Goal: Task Accomplishment & Management: Complete application form

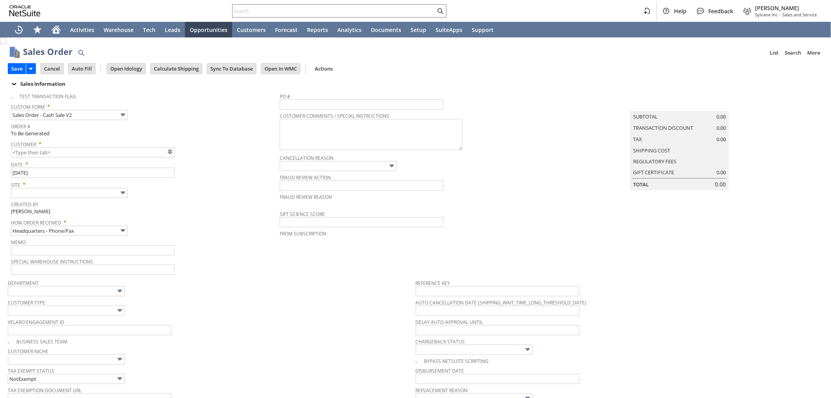
type input "Intelligent Recommendations ⁰"
click at [183, 151] on link at bounding box center [180, 151] width 9 height 9
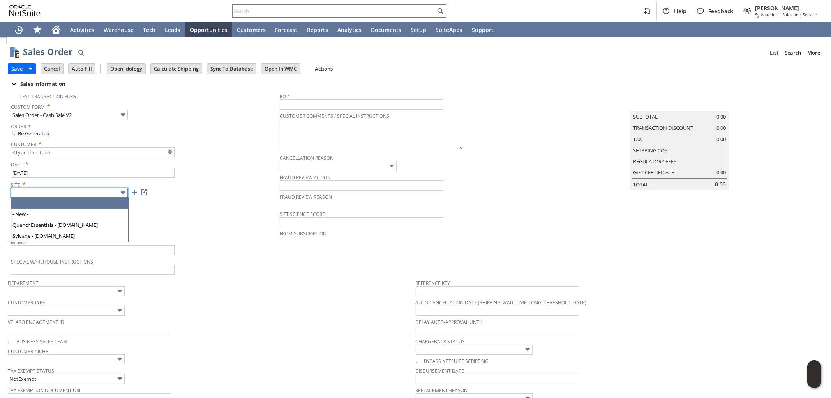
click at [80, 195] on input "text" at bounding box center [69, 193] width 117 height 10
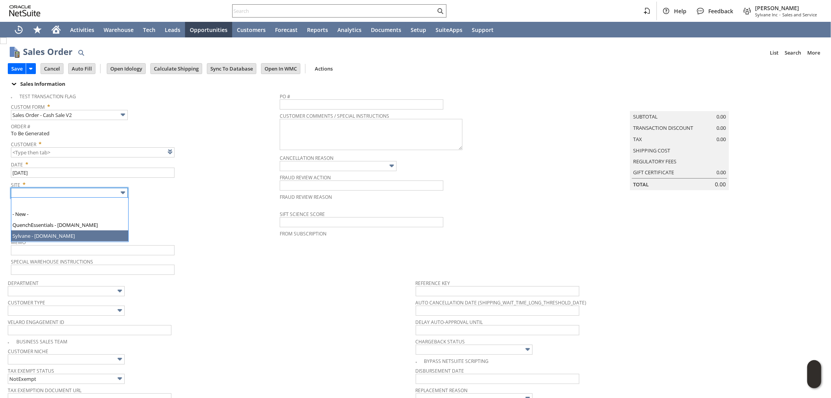
type input "Sylvane - [DOMAIN_NAME]"
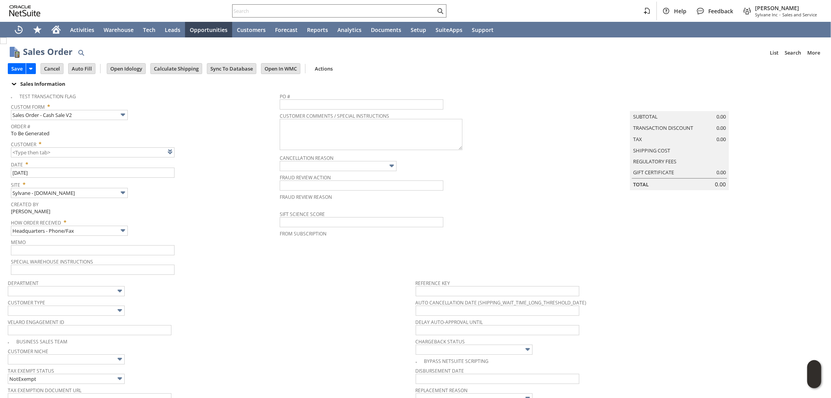
click at [200, 225] on div "How Order Received * Headquarters - Phone/Fax" at bounding box center [143, 225] width 265 height 19
type input "CU1234626 [PERSON_NAME]"
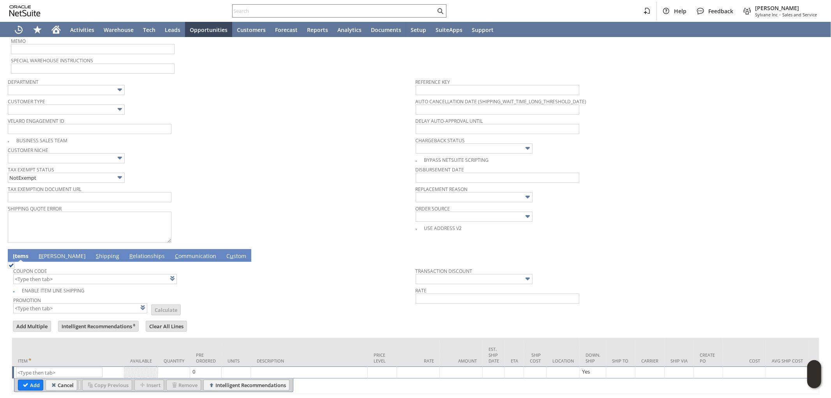
scroll to position [231, 0]
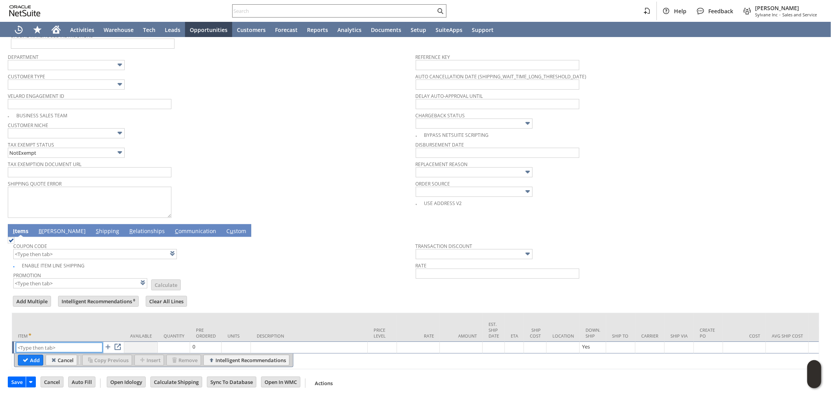
click at [54, 342] on input "text" at bounding box center [59, 347] width 86 height 10
paste input "ho15111"
type input "ho15111"
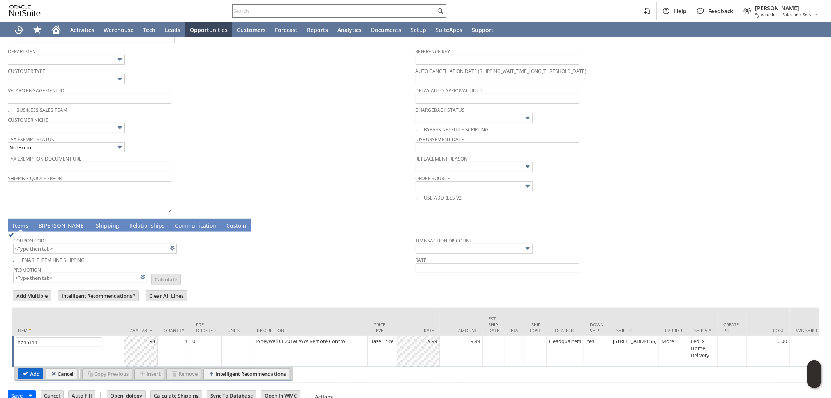
click at [30, 372] on input "Add" at bounding box center [30, 373] width 25 height 10
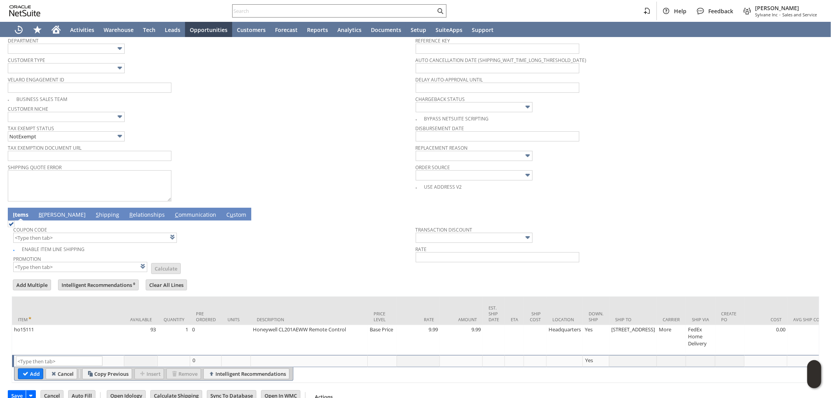
scroll to position [261, 0]
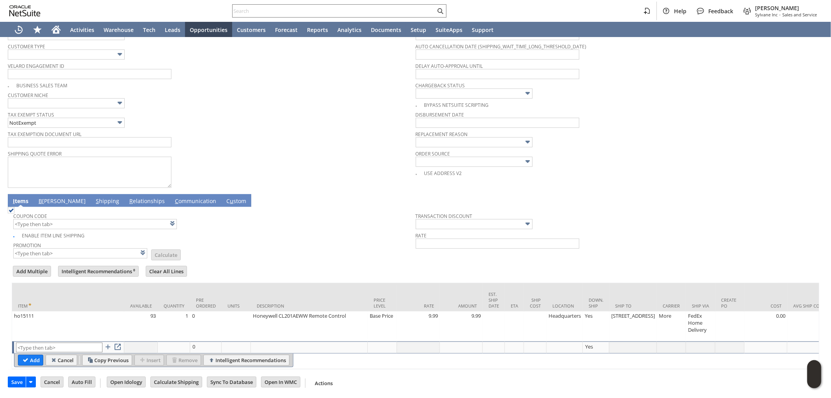
click at [61, 342] on input "text" at bounding box center [59, 347] width 86 height 10
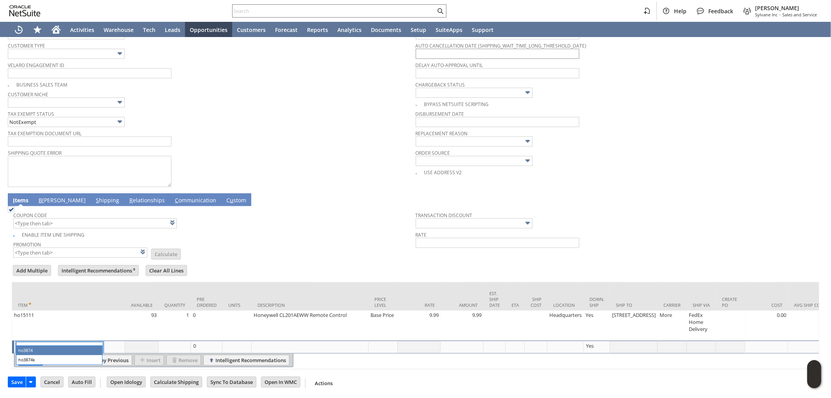
type input "ho3874"
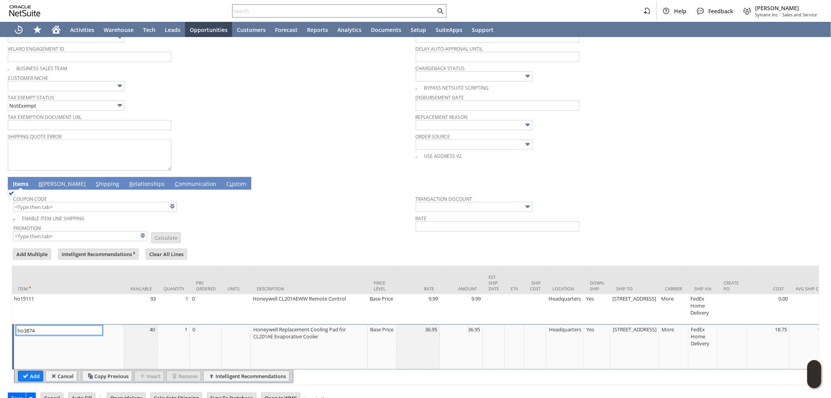
scroll to position [294, 0]
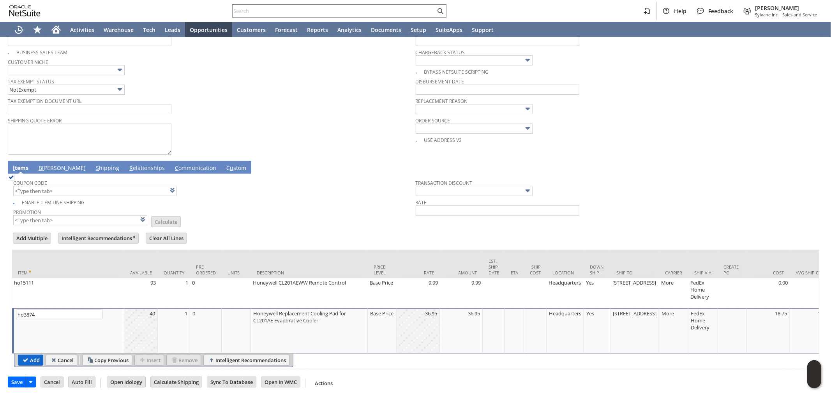
click at [34, 355] on input "Add" at bounding box center [30, 360] width 25 height 10
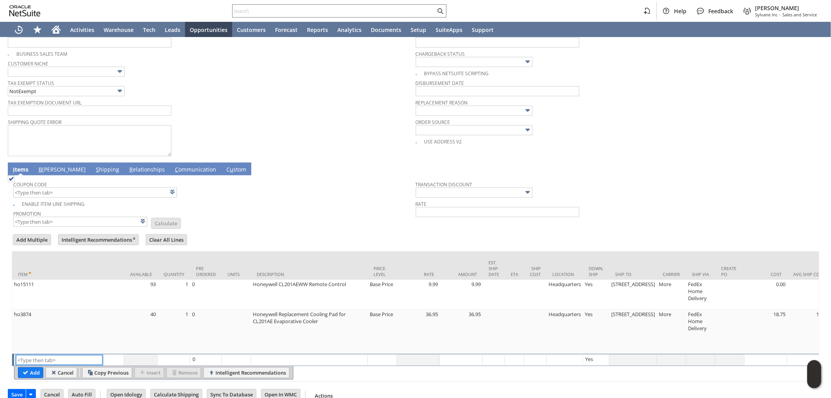
scroll to position [305, 0]
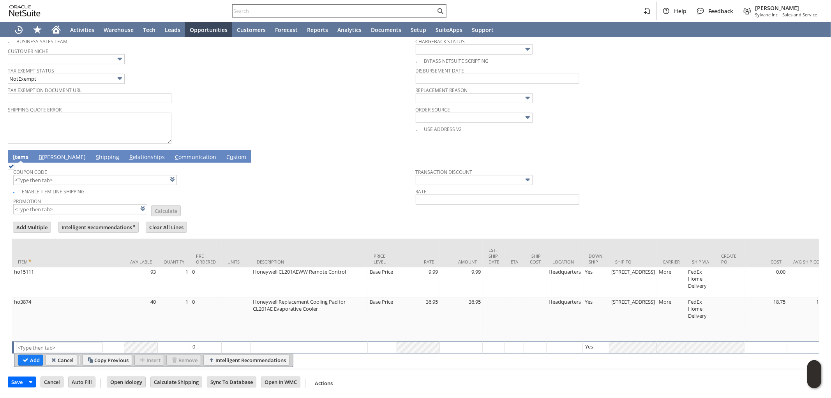
click at [43, 150] on td "B [PERSON_NAME]" at bounding box center [61, 156] width 57 height 13
click at [42, 153] on link "B [PERSON_NAME]" at bounding box center [62, 157] width 51 height 9
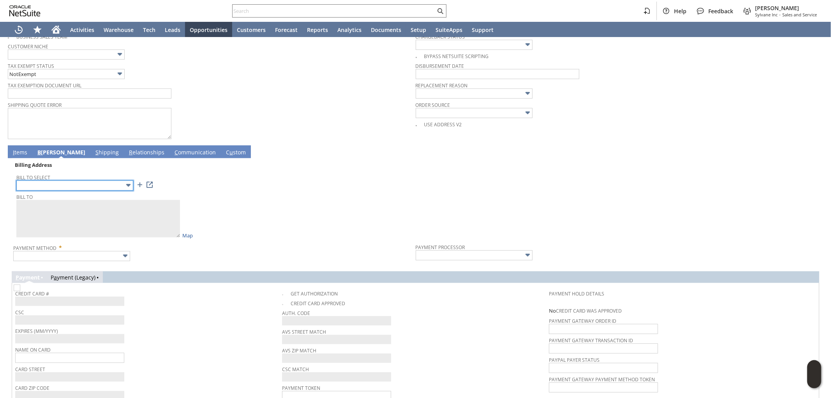
click at [124, 182] on img at bounding box center [128, 185] width 9 height 9
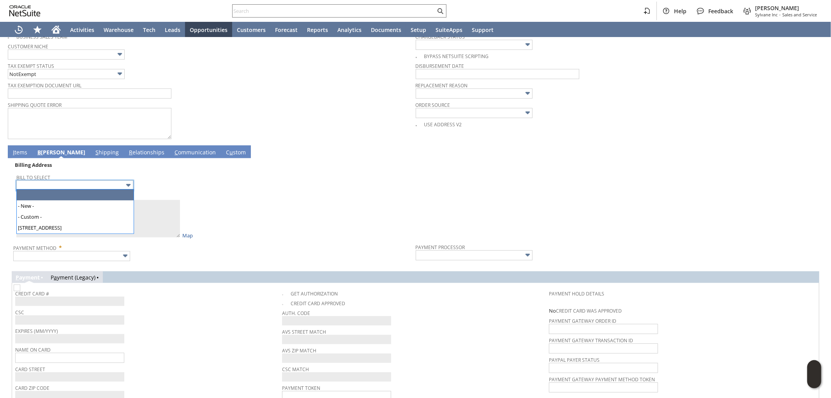
click at [201, 178] on span "Bill To Select" at bounding box center [213, 176] width 395 height 9
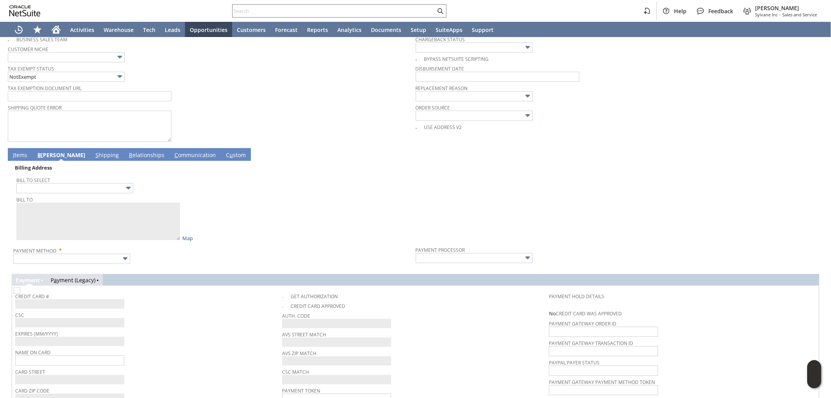
scroll to position [348, 0]
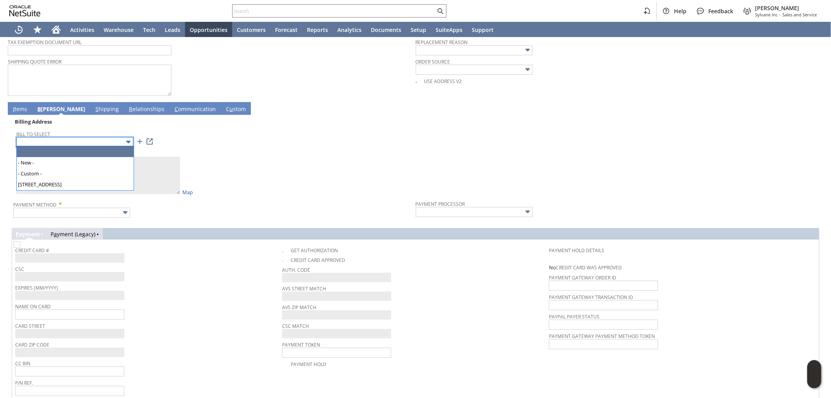
click at [107, 141] on input "text" at bounding box center [74, 142] width 117 height 10
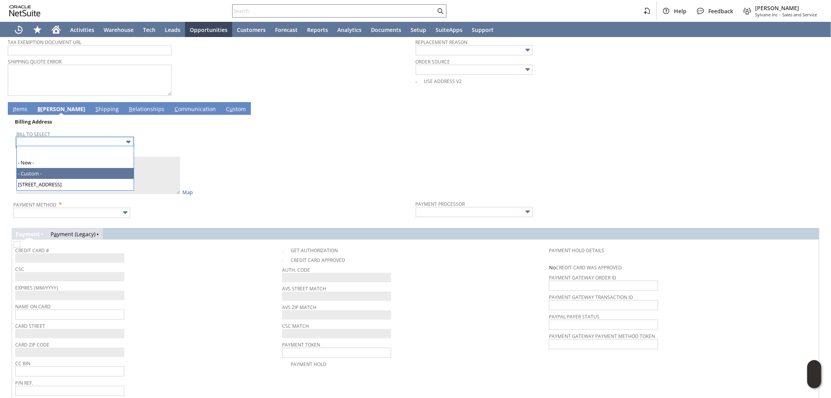
click at [252, 145] on div "Bill To Select" at bounding box center [213, 138] width 395 height 19
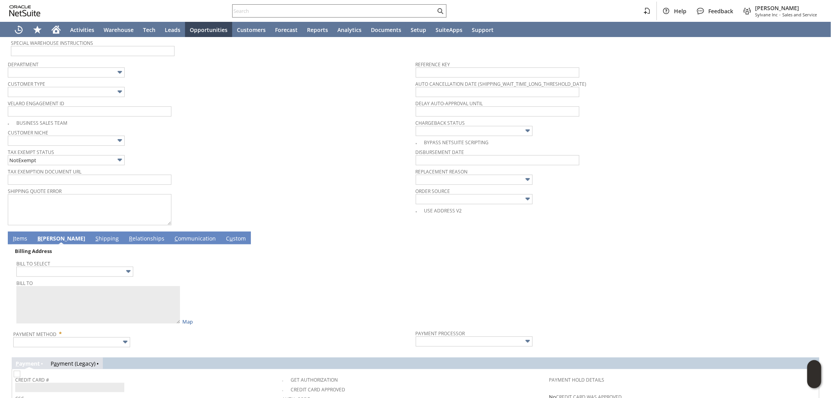
scroll to position [218, 0]
click at [13, 237] on span "I" at bounding box center [14, 238] width 2 height 7
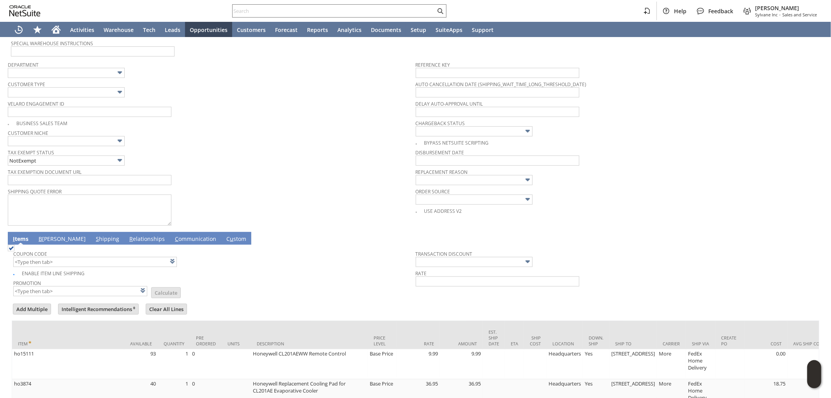
click at [45, 234] on td "B [PERSON_NAME]" at bounding box center [61, 238] width 57 height 13
click at [44, 237] on link "B [PERSON_NAME]" at bounding box center [62, 239] width 51 height 9
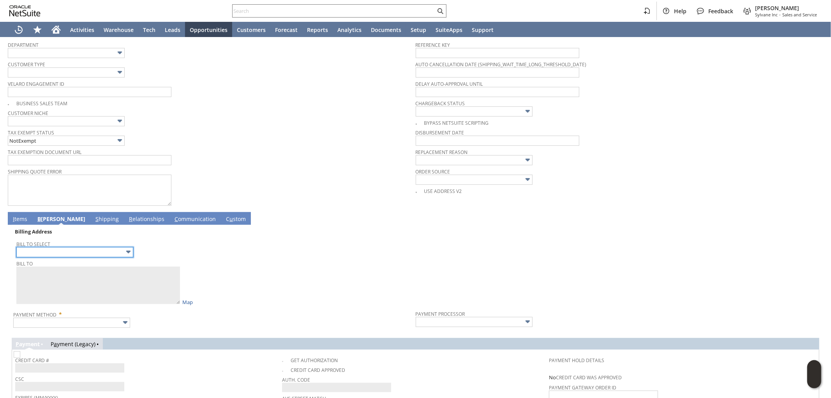
scroll to position [305, 0]
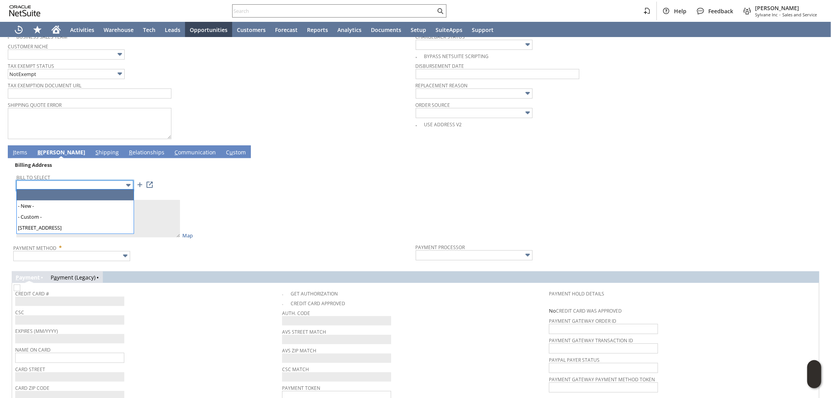
click at [81, 186] on input "text" at bounding box center [74, 185] width 117 height 10
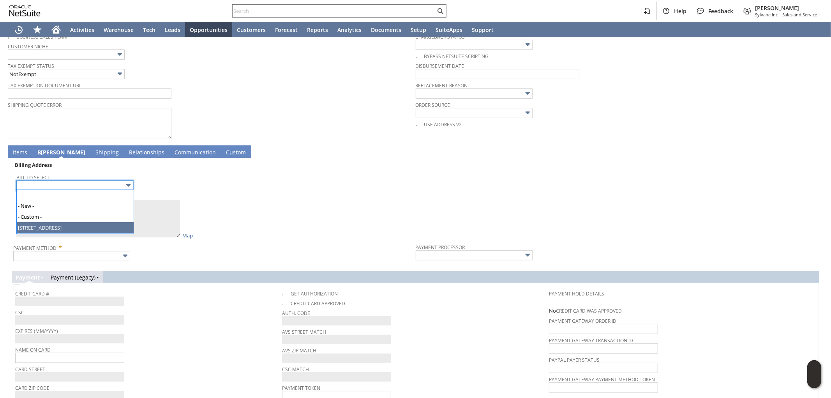
type input "[STREET_ADDRESS]"
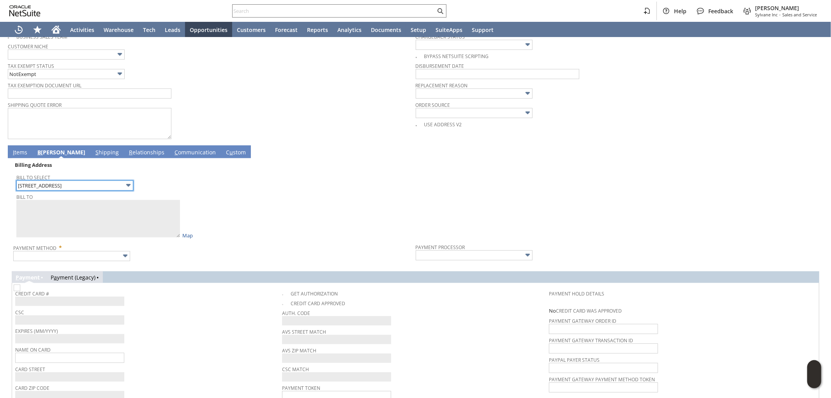
type textarea "[PERSON_NAME] [STREET_ADDRESS]"
type input "[STREET_ADDRESS]"
type input "85351"
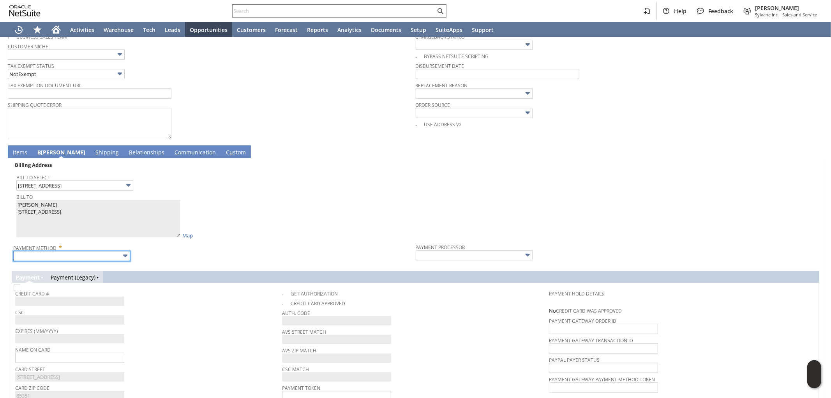
click at [81, 254] on input "text" at bounding box center [71, 256] width 117 height 10
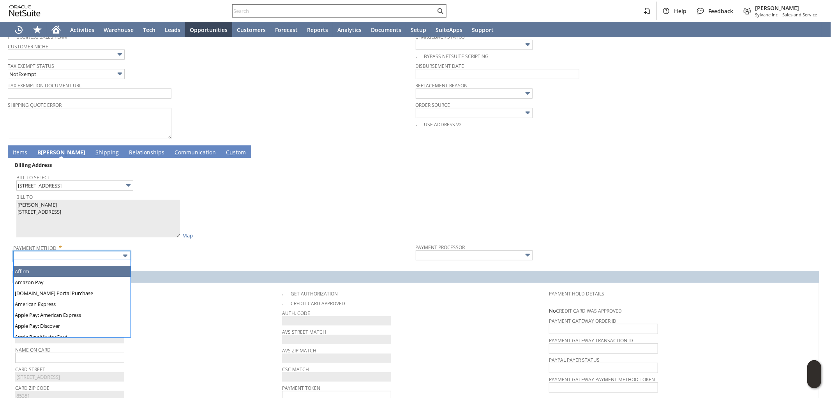
scroll to position [0, 0]
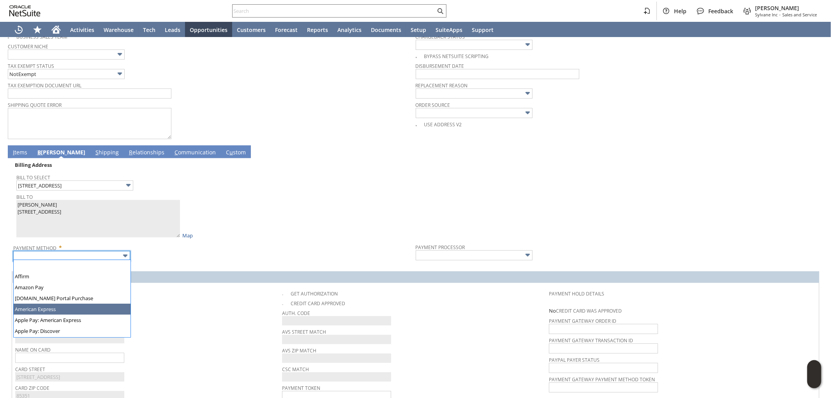
type input "American Express"
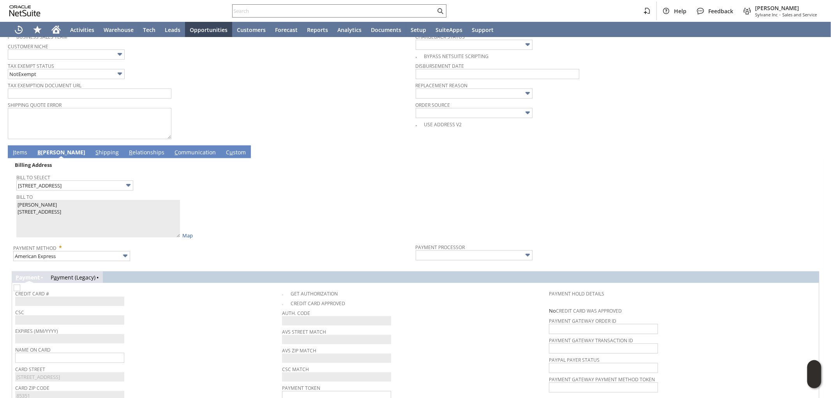
click at [275, 243] on span "Payment Method *" at bounding box center [212, 245] width 398 height 9
type input "Braintree"
checkbox input "true"
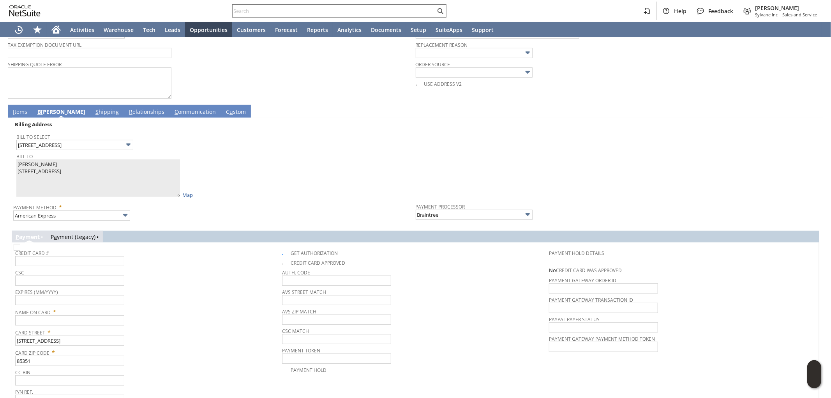
scroll to position [346, 0]
click at [13, 110] on span "I" at bounding box center [14, 110] width 2 height 7
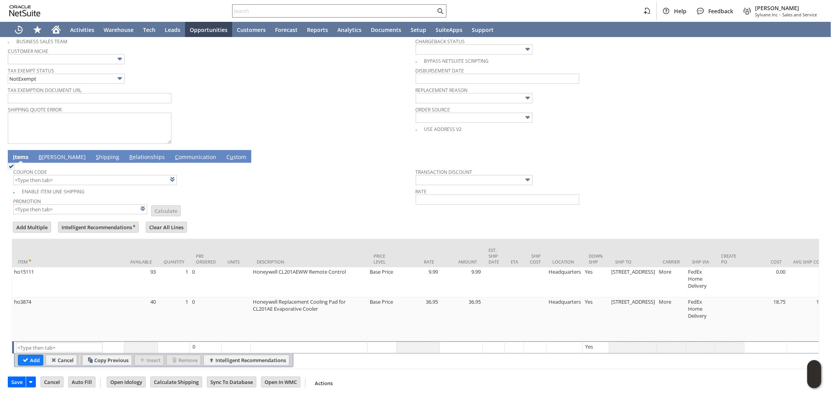
click at [47, 153] on link "B [PERSON_NAME]" at bounding box center [62, 157] width 51 height 9
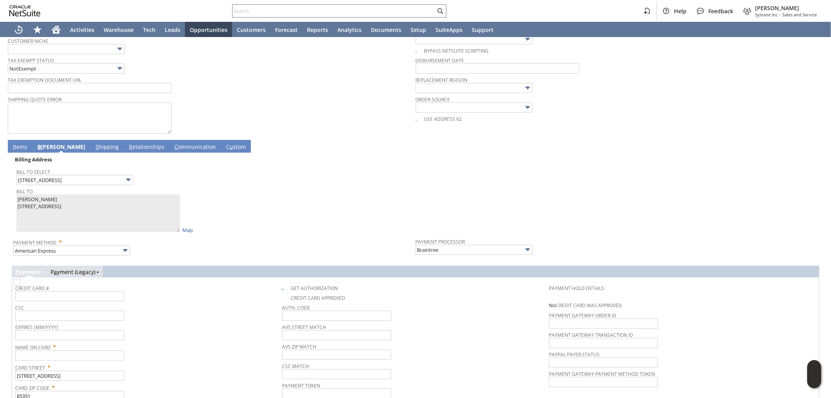
scroll to position [339, 0]
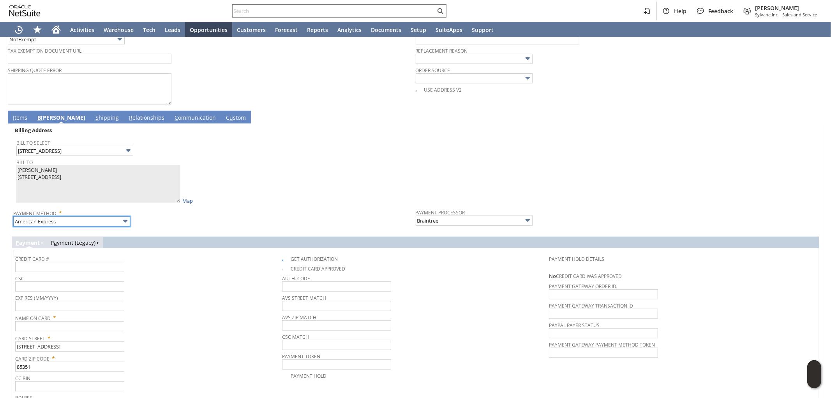
click at [59, 219] on input "American Express" at bounding box center [71, 221] width 117 height 10
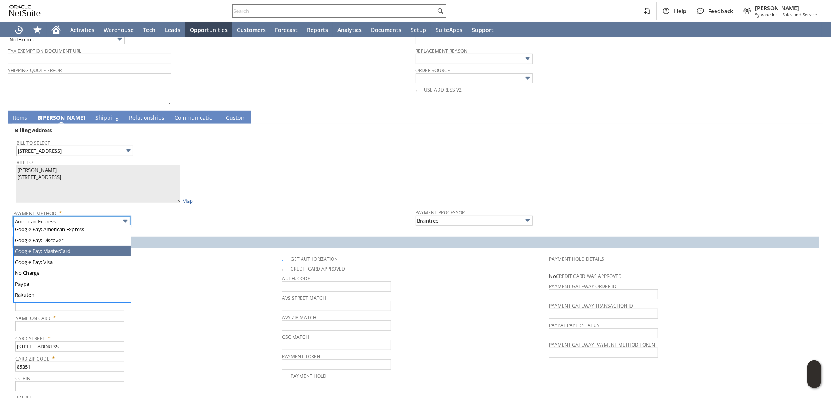
scroll to position [215, 0]
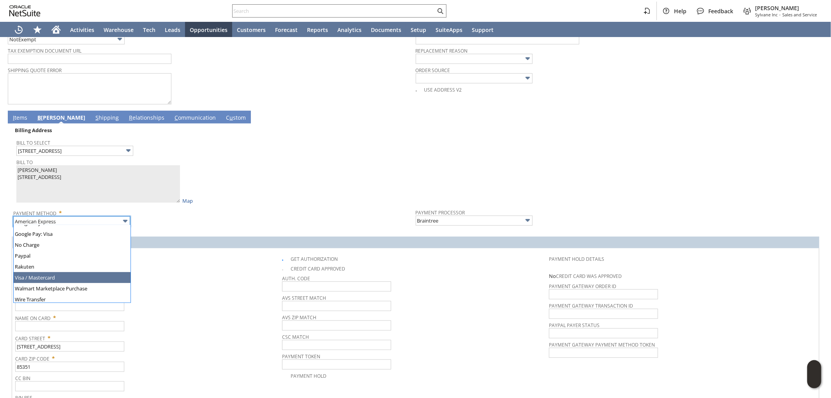
type input "Visa / Mastercard"
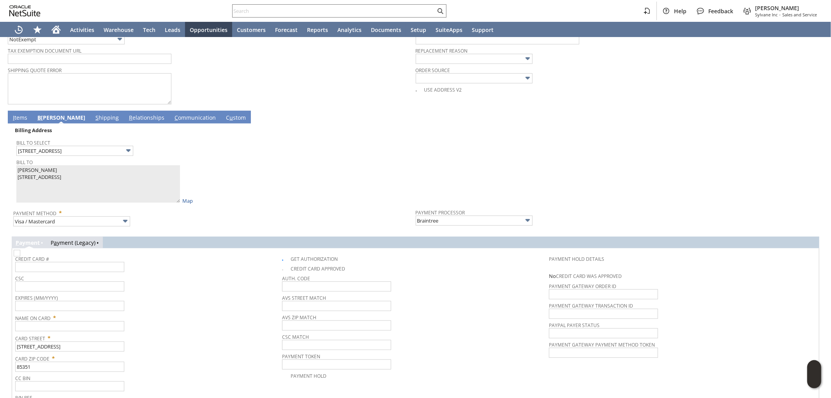
click at [187, 287] on div "CSC" at bounding box center [146, 282] width 263 height 19
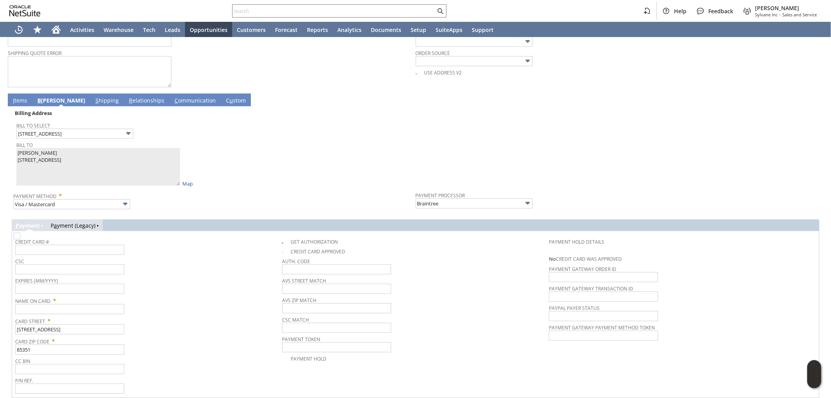
scroll to position [382, 0]
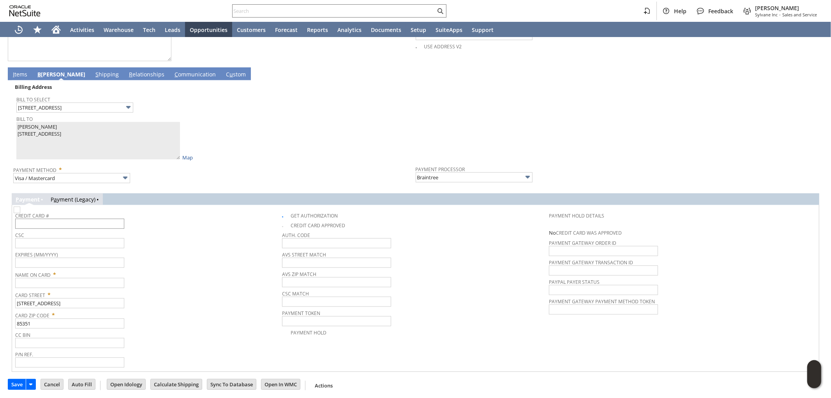
click at [92, 227] on td "Credit Card #" at bounding box center [148, 218] width 267 height 21
click at [90, 225] on input "text" at bounding box center [69, 223] width 109 height 10
paste input "[CREDIT_CARD_NUMBER]"
type input "[CREDIT_CARD_NUMBER]"
click at [78, 257] on input "text" at bounding box center [69, 262] width 109 height 10
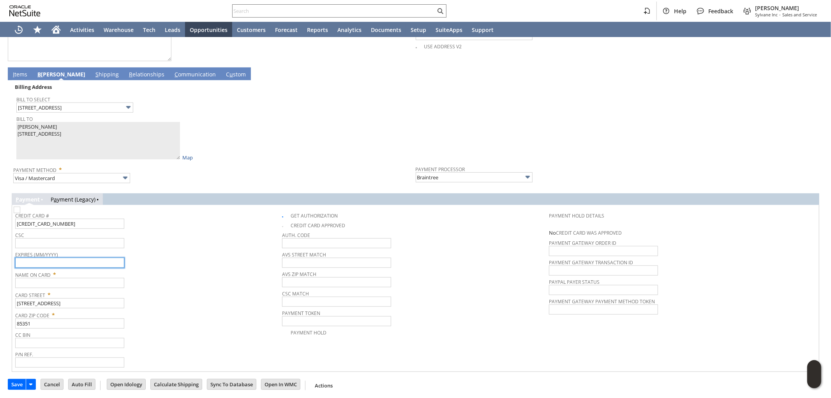
paste input "11/2029"
type input "11/2029"
click at [43, 238] on input "text" at bounding box center [69, 243] width 109 height 10
paste input "418"
type input "418"
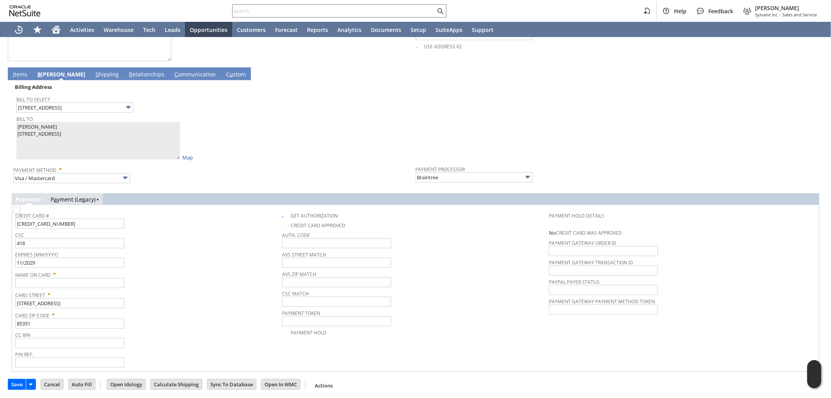
click at [206, 299] on div "Card Street * [STREET_ADDRESS]" at bounding box center [146, 298] width 263 height 19
click at [16, 123] on td "Bill To Select [STREET_ADDRESS] Bill To [PERSON_NAME] [STREET_ADDRESS] Map" at bounding box center [214, 127] width 402 height 70
click at [53, 281] on input "text" at bounding box center [69, 283] width 109 height 10
paste input "[PERSON_NAME]"
drag, startPoint x: 178, startPoint y: 177, endPoint x: 184, endPoint y: 176, distance: 5.5
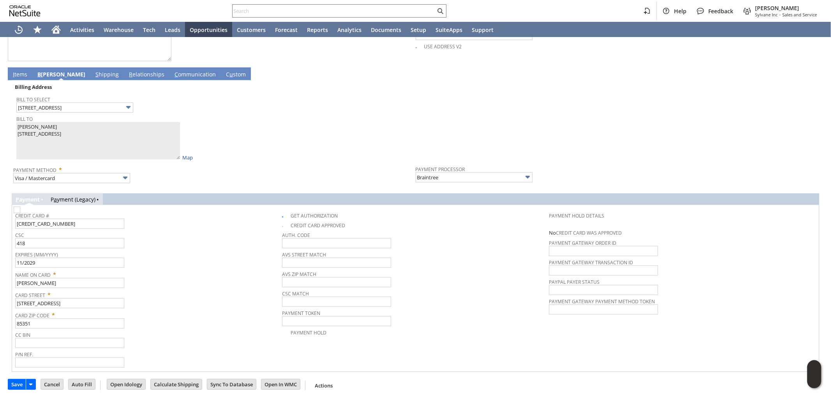
click at [180, 177] on div "Payment Method * Visa / Mastercard" at bounding box center [212, 173] width 398 height 19
click at [89, 282] on input "[PERSON_NAME]" at bounding box center [69, 283] width 109 height 10
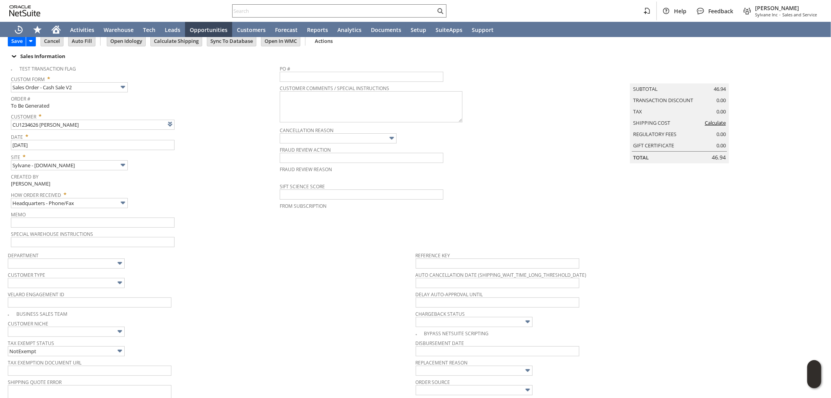
scroll to position [25, 0]
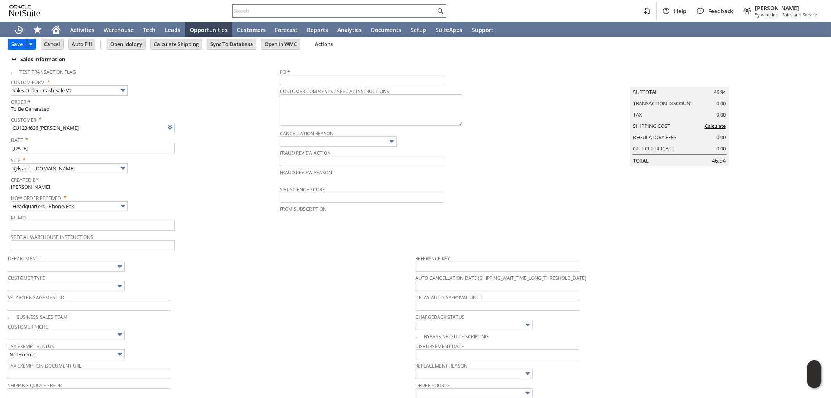
type input "[PERSON_NAME]"
click at [713, 127] on link "Calculate" at bounding box center [714, 125] width 21 height 7
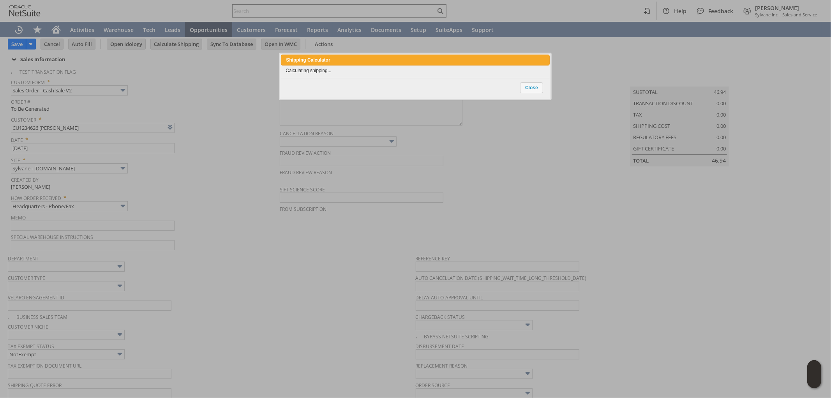
drag, startPoint x: 418, startPoint y: 47, endPoint x: 417, endPoint y: 60, distance: 13.6
click at [417, 60] on div "Shipping Calculator close" at bounding box center [415, 60] width 268 height 11
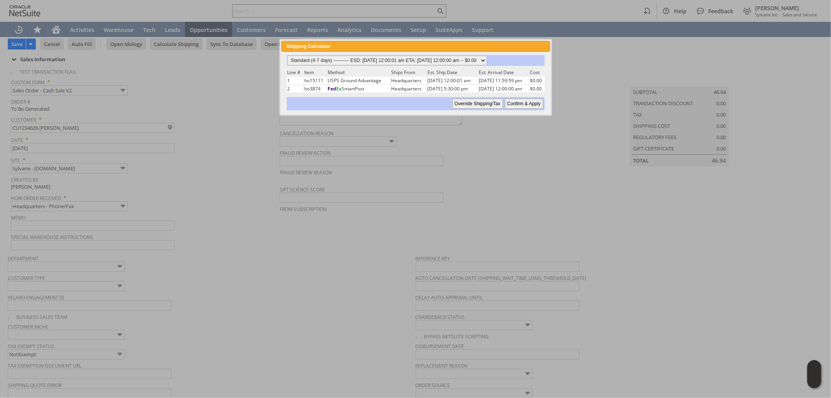
drag, startPoint x: 517, startPoint y: 100, endPoint x: 415, endPoint y: 97, distance: 101.3
click at [415, 97] on div "Override Shipping/Tax Confirm & Apply" at bounding box center [415, 103] width 257 height 13
drag, startPoint x: 525, startPoint y: 100, endPoint x: 529, endPoint y: 100, distance: 3.9
click at [529, 100] on input "Confirm & Apply" at bounding box center [524, 104] width 38 height 10
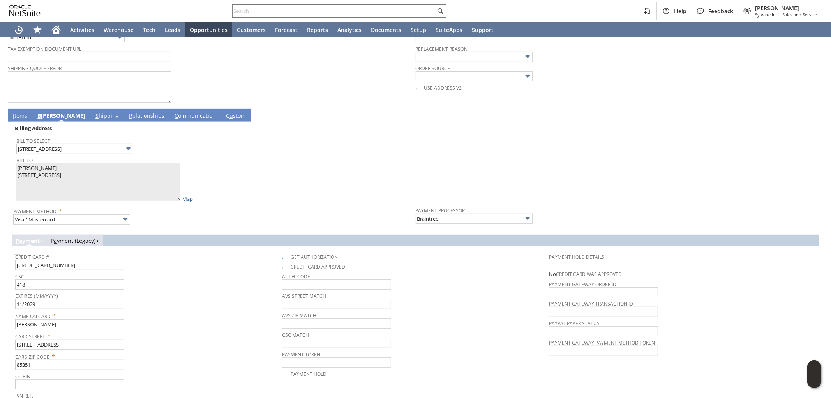
scroll to position [346, 0]
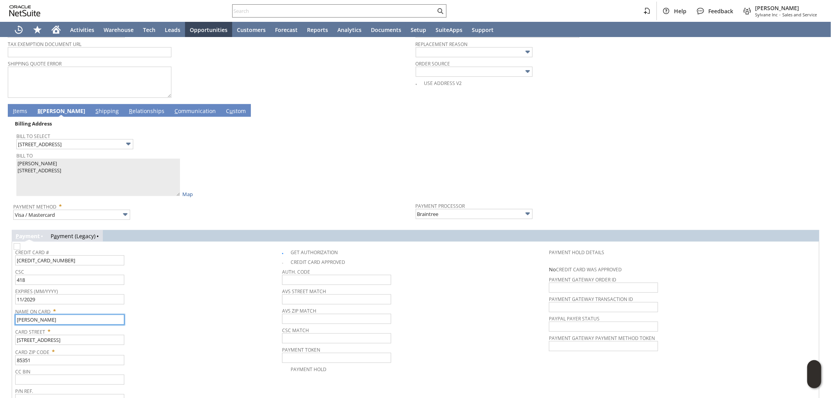
click at [82, 319] on input "[PERSON_NAME]" at bounding box center [69, 319] width 109 height 10
click at [152, 142] on link at bounding box center [149, 143] width 9 height 9
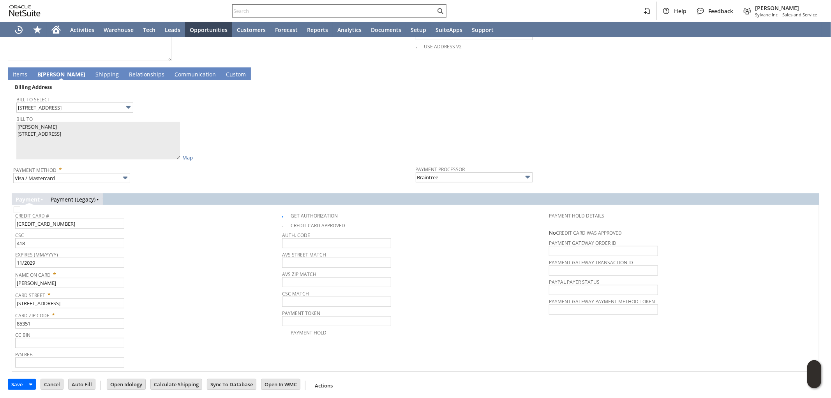
scroll to position [339, 0]
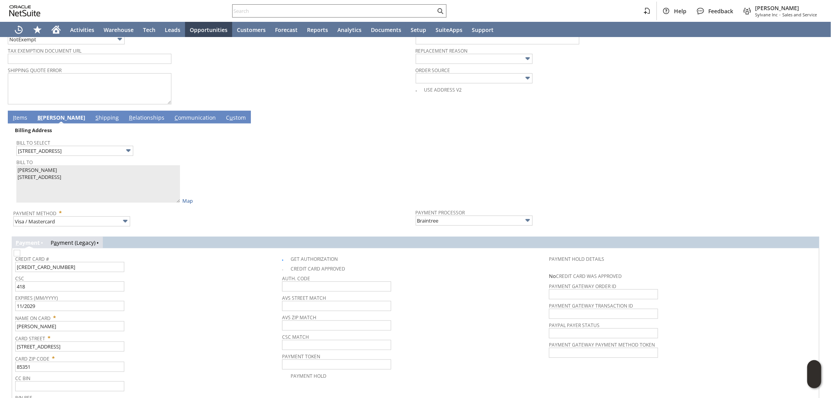
type textarea "[PERSON_NAME] [STREET_ADDRESS]"
click at [70, 332] on span "Card Street *" at bounding box center [146, 336] width 263 height 9
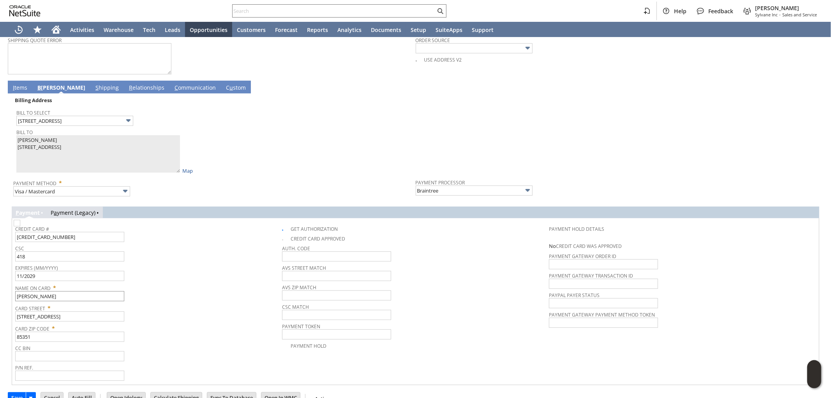
scroll to position [382, 0]
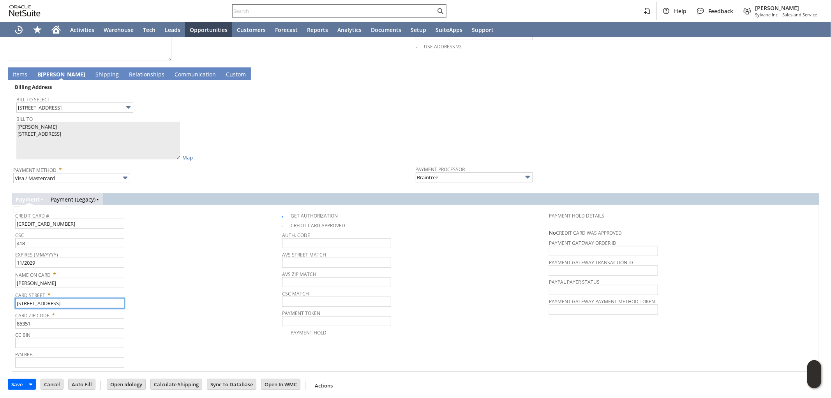
click at [88, 301] on input "[STREET_ADDRESS]" at bounding box center [69, 303] width 109 height 10
click at [68, 280] on input "[PERSON_NAME]" at bounding box center [69, 283] width 109 height 10
type input "[PERSON_NAME]"
click at [173, 280] on div "Name On Card * [PERSON_NAME]" at bounding box center [146, 277] width 263 height 19
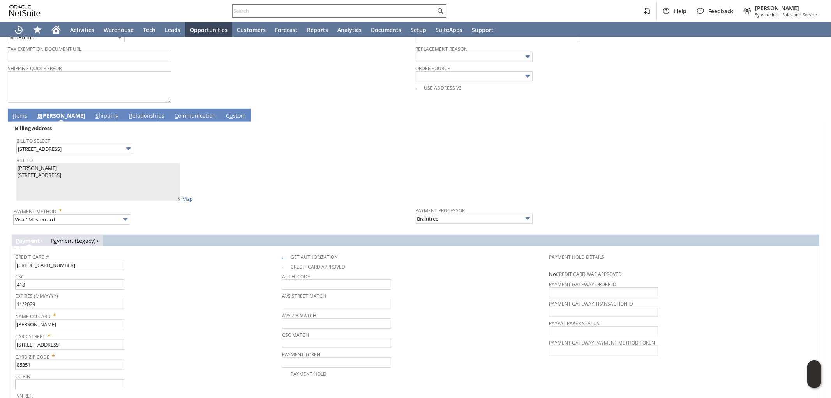
scroll to position [209, 0]
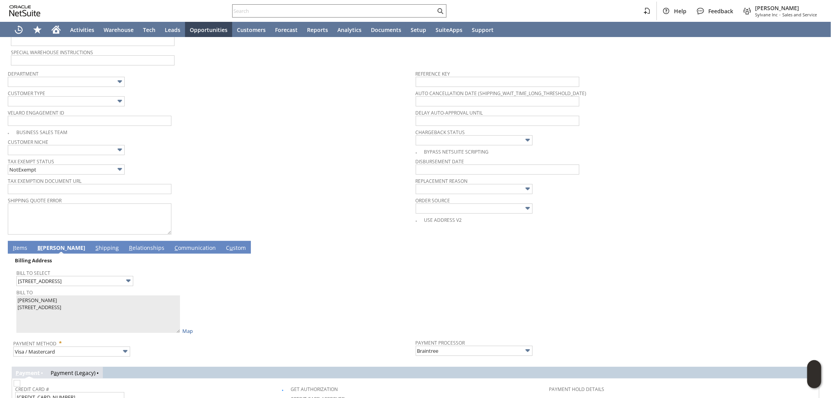
click at [22, 246] on link "I tems" at bounding box center [20, 248] width 18 height 9
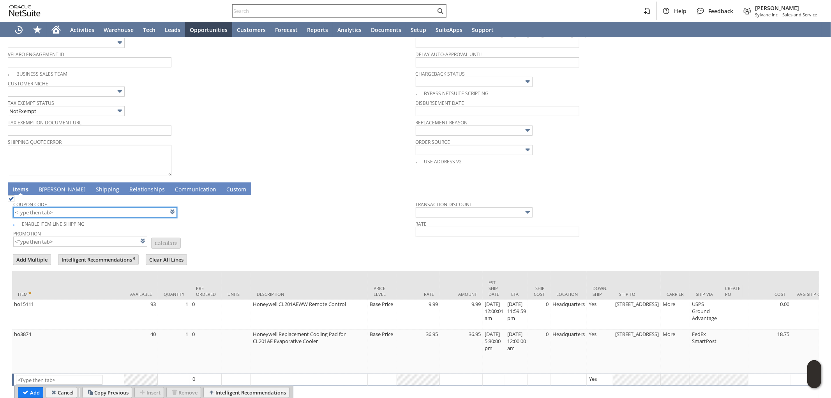
scroll to position [296, 0]
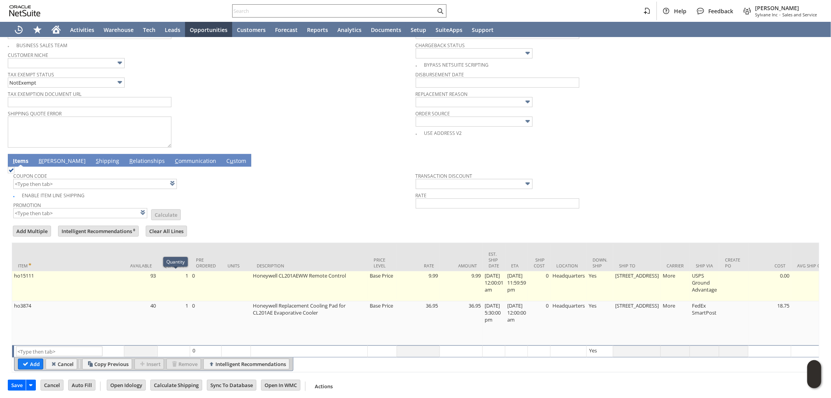
click at [185, 279] on td "1" at bounding box center [174, 286] width 32 height 30
type input "1"
type input "OK"
type input "Make Copy"
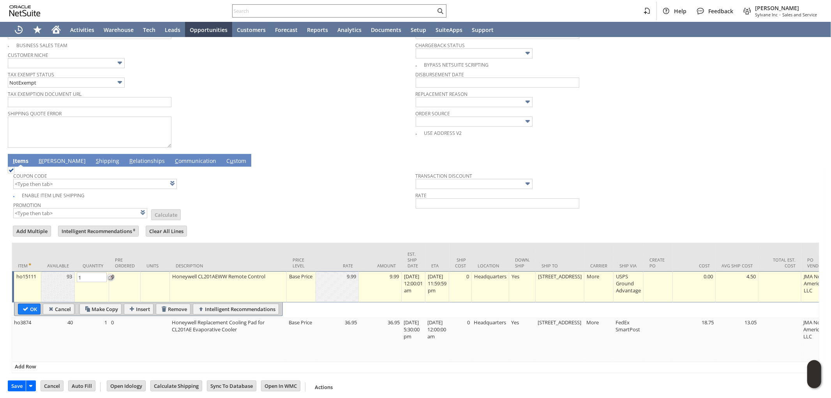
type input "2"
drag, startPoint x: 86, startPoint y: 276, endPoint x: 77, endPoint y: 276, distance: 9.3
click at [77, 276] on input "2" at bounding box center [92, 277] width 30 height 10
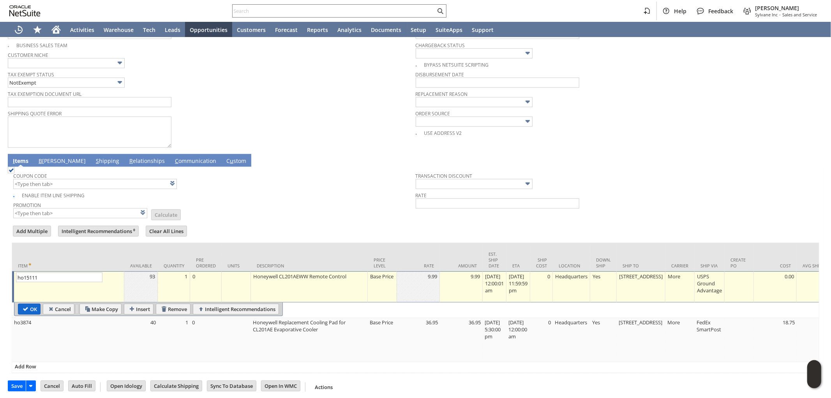
click at [29, 306] on input "OK" at bounding box center [29, 309] width 22 height 10
type input "Add"
type input "Copy Previous"
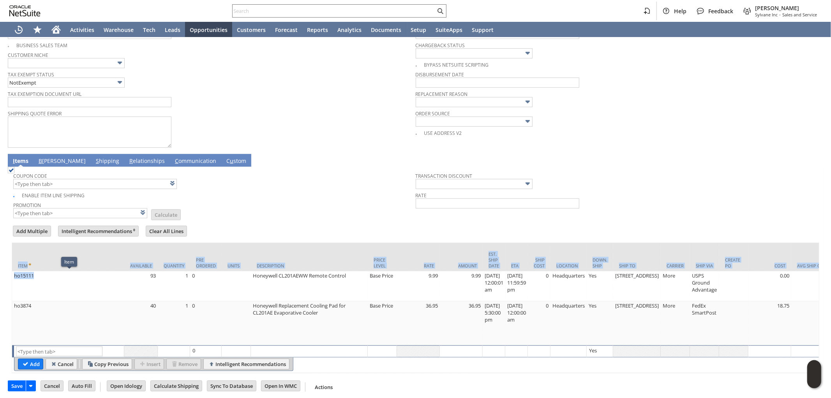
drag, startPoint x: 32, startPoint y: 276, endPoint x: 10, endPoint y: 277, distance: 21.4
click at [10, 277] on div "Coupon Code Enable Item Line Shipping Promotion List Calculate Transaction Disc…" at bounding box center [415, 270] width 815 height 206
click at [39, 279] on td "ho15111" at bounding box center [68, 286] width 112 height 30
type input "ho15111"
type input "OK"
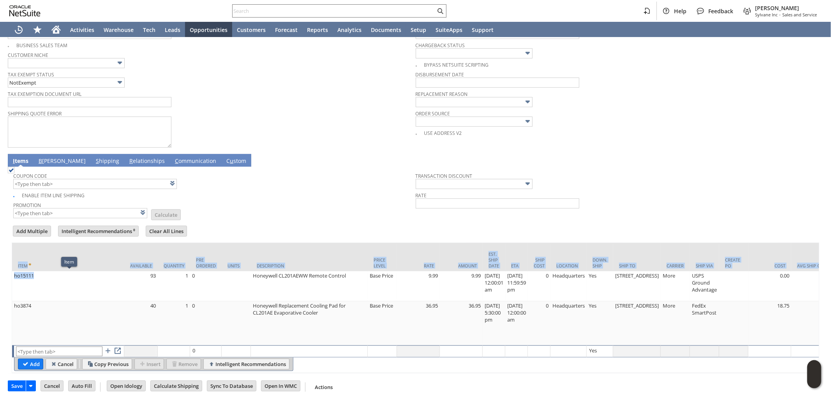
type input "Make Copy"
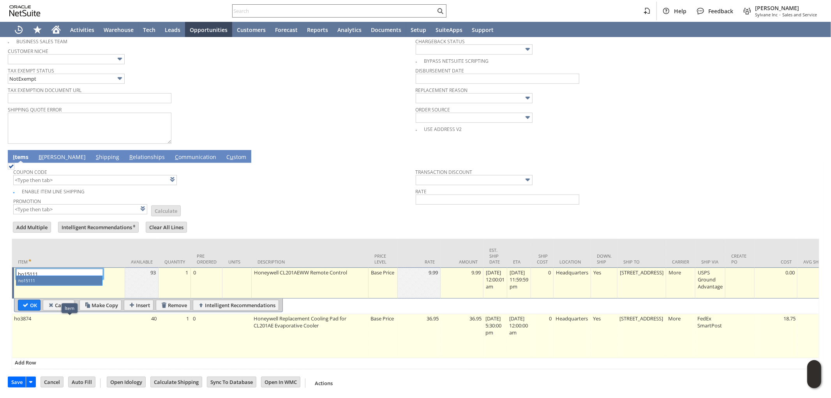
scroll to position [305, 0]
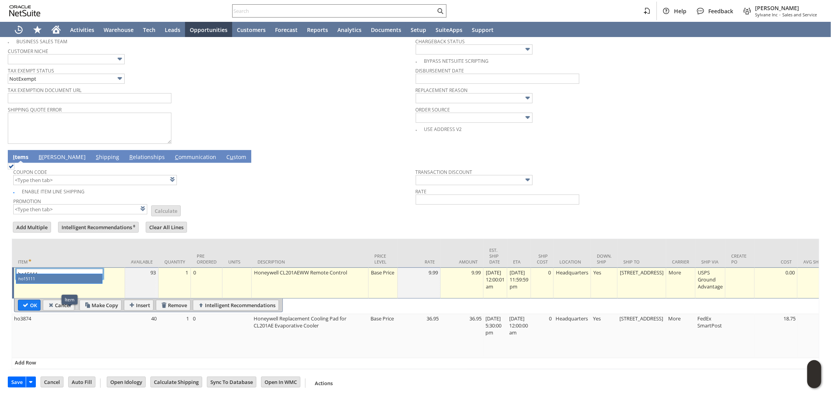
click at [0, 327] on div "Sales Order List Search More Add To Shortcuts Go Save Save Save & Fulfill Save …" at bounding box center [415, 68] width 831 height 660
click at [32, 301] on input "OK" at bounding box center [29, 305] width 22 height 10
type input "Add"
type input "Copy Previous"
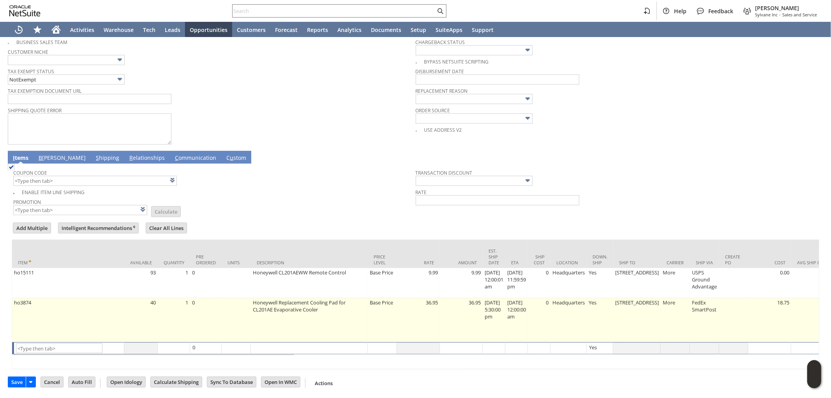
scroll to position [304, 0]
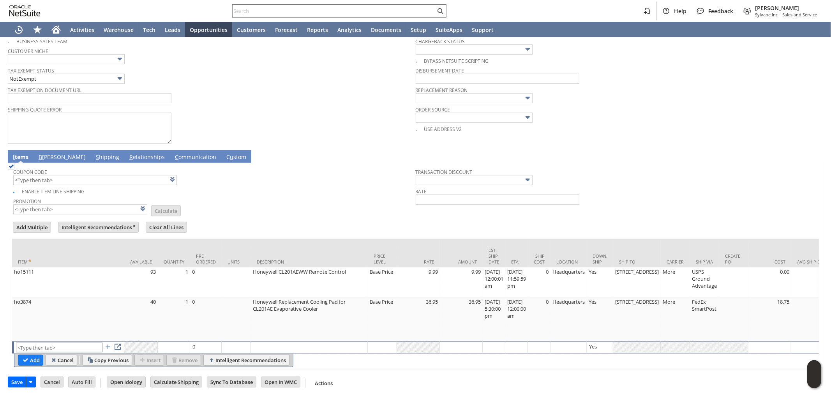
click at [60, 342] on input "text" at bounding box center [59, 347] width 86 height 10
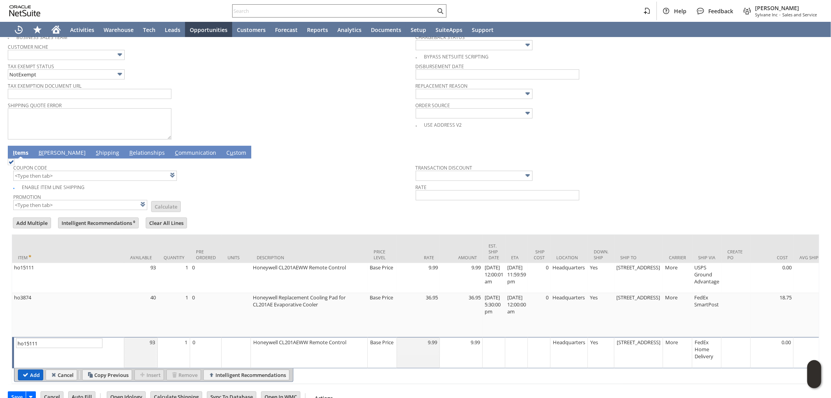
type input "ho15111"
click at [29, 370] on input "Add" at bounding box center [30, 375] width 25 height 10
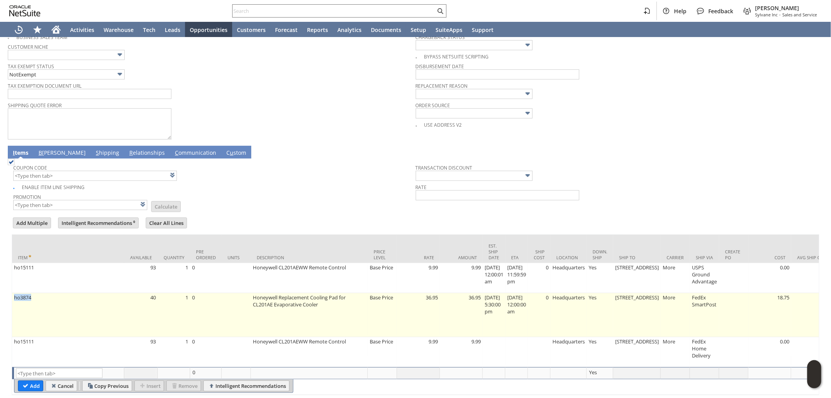
drag, startPoint x: 26, startPoint y: 296, endPoint x: 12, endPoint y: 297, distance: 13.6
click at [12, 297] on td "ho3874" at bounding box center [68, 315] width 112 height 44
type input "ho3874"
type input "OK"
type input "Make Copy"
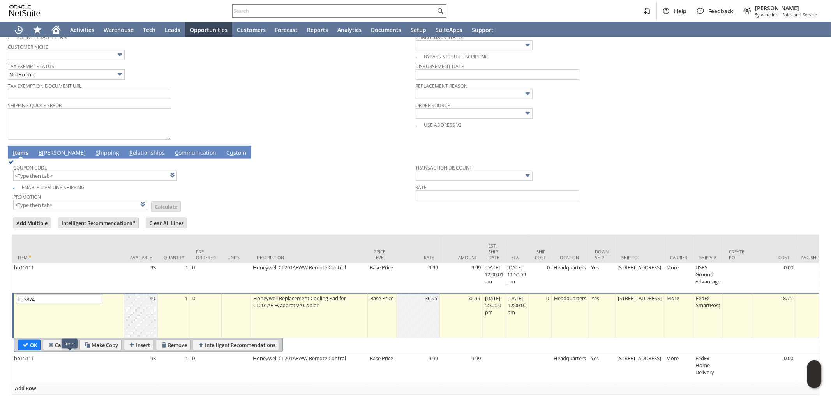
drag, startPoint x: 0, startPoint y: 345, endPoint x: 17, endPoint y: 344, distance: 17.2
click at [0, 345] on div "Sales Order List Search More Add To Shortcuts Go Save Save Save & Fulfill Save …" at bounding box center [415, 78] width 831 height 690
click at [24, 343] on input "OK" at bounding box center [29, 345] width 22 height 10
type input "Add"
type input "Copy Previous"
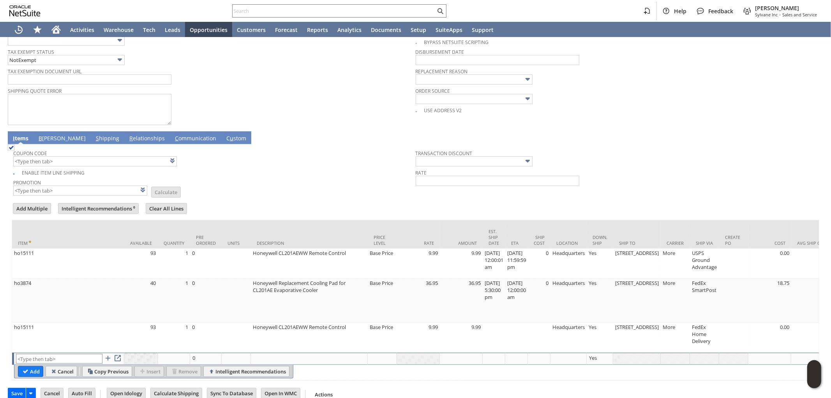
scroll to position [334, 0]
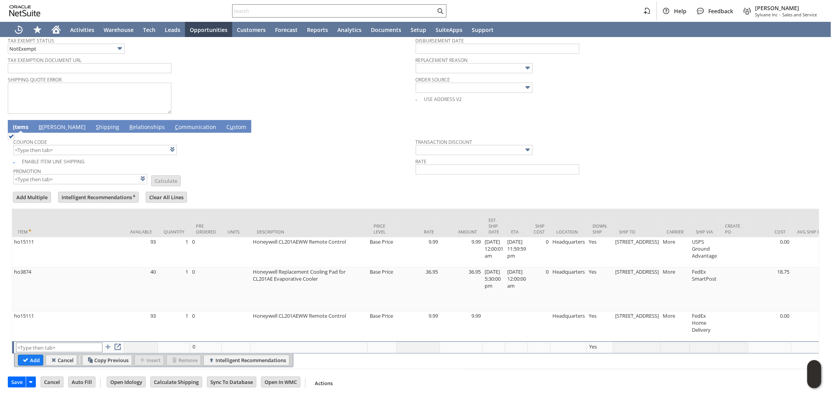
click at [61, 342] on input "text" at bounding box center [59, 347] width 86 height 10
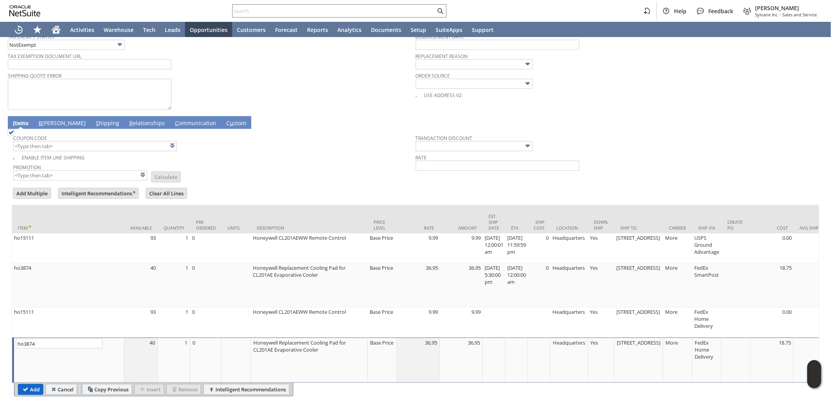
type input "ho3874"
click at [32, 386] on input "Add" at bounding box center [30, 389] width 25 height 10
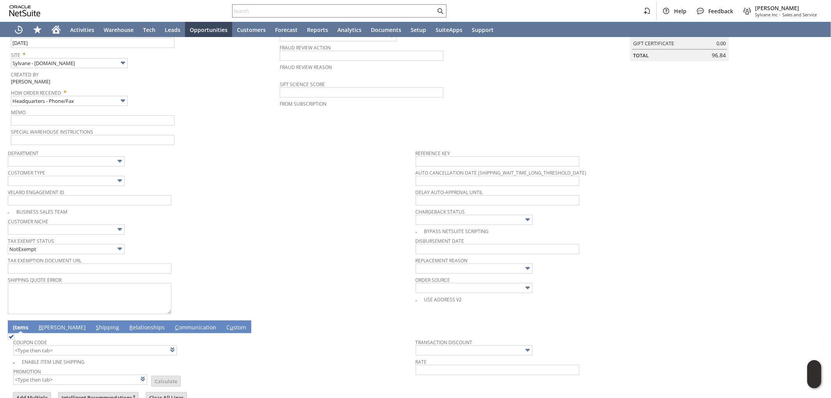
scroll to position [161, 0]
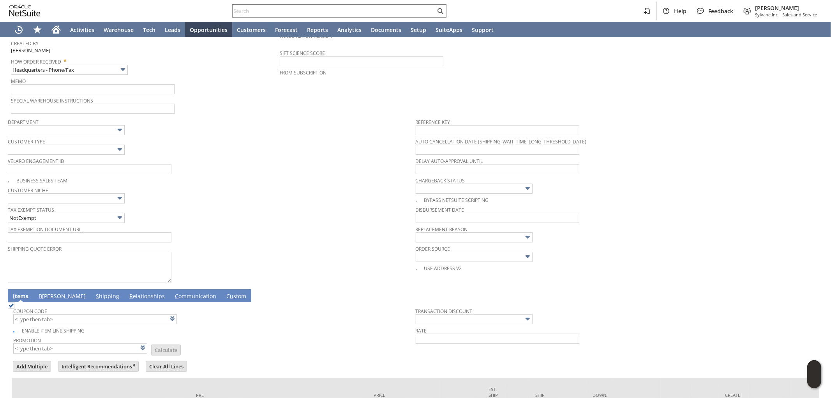
click at [49, 292] on link "B [PERSON_NAME]" at bounding box center [62, 296] width 51 height 9
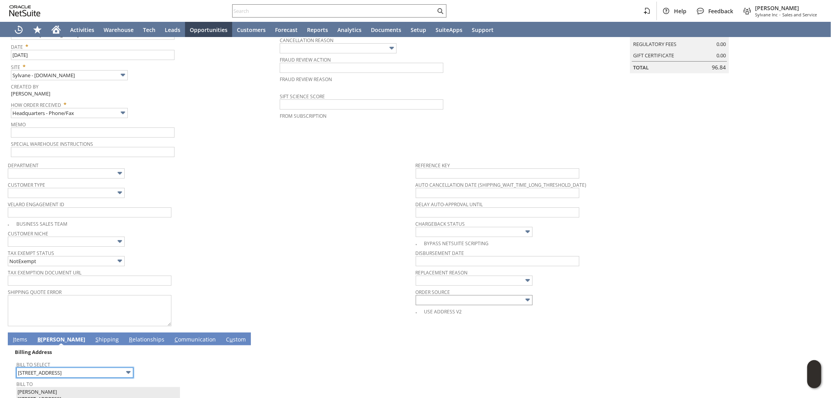
scroll to position [0, 0]
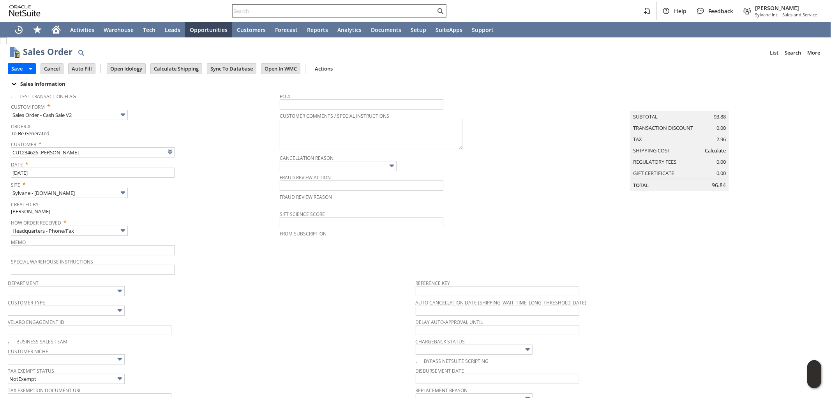
click at [720, 154] on link "Calculate" at bounding box center [714, 150] width 21 height 7
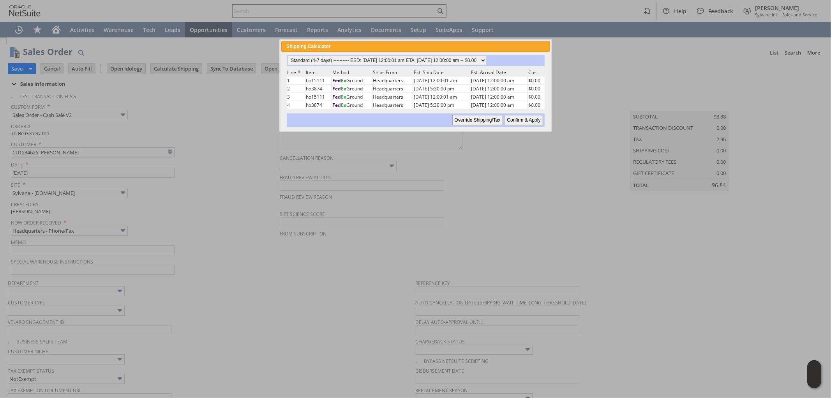
click at [528, 115] on input "Confirm & Apply" at bounding box center [524, 120] width 38 height 10
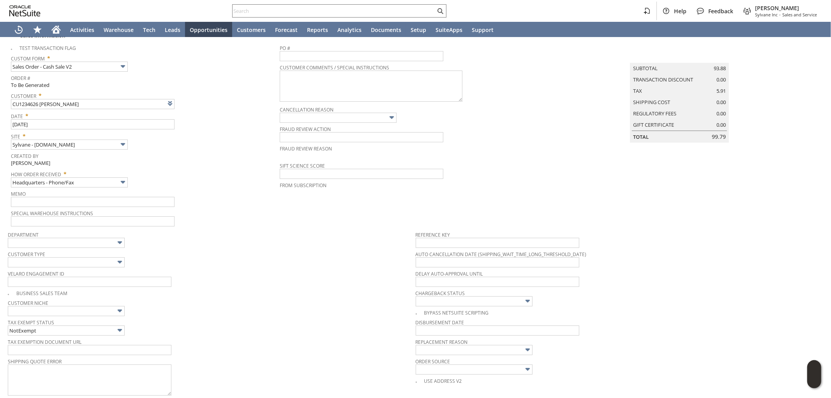
scroll to position [43, 0]
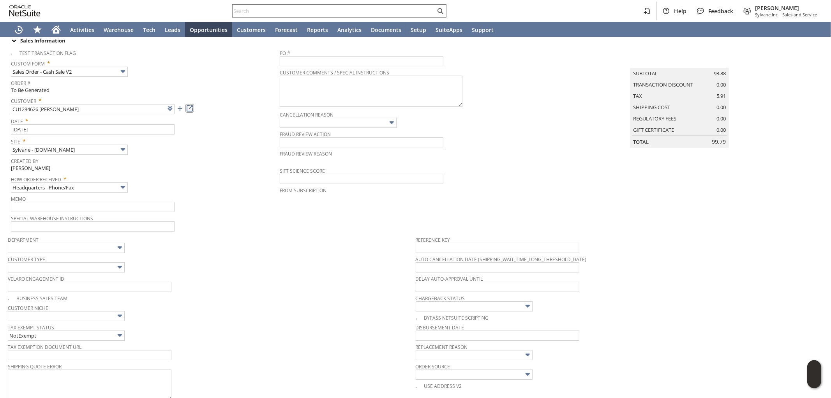
click at [191, 108] on link at bounding box center [189, 108] width 9 height 9
click at [178, 106] on link at bounding box center [180, 108] width 9 height 9
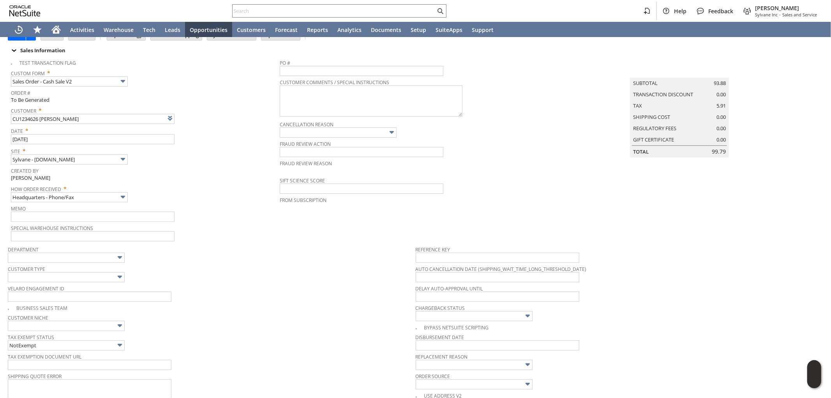
scroll to position [0, 0]
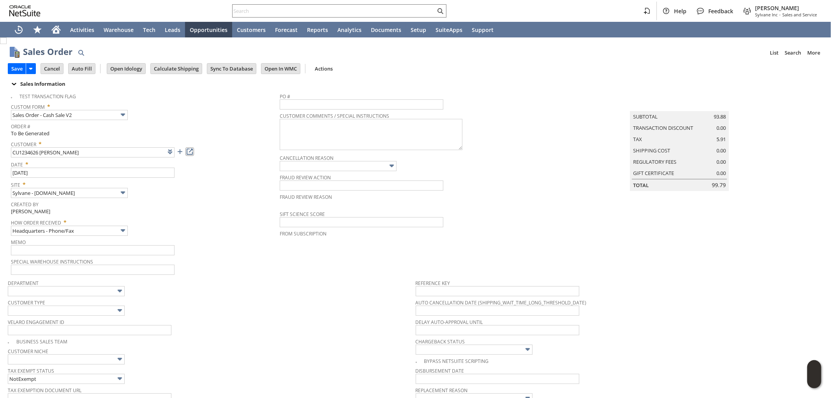
click at [189, 154] on link at bounding box center [189, 151] width 9 height 9
drag, startPoint x: 17, startPoint y: 67, endPoint x: 36, endPoint y: 43, distance: 30.5
click at [36, 43] on div "Sales Order List Search More Add To Shortcuts Go Save Save Save & Fulfill Save …" at bounding box center [415, 58] width 815 height 39
drag, startPoint x: 120, startPoint y: 247, endPoint x: 123, endPoint y: 235, distance: 12.6
click at [120, 246] on input "text" at bounding box center [93, 250] width 164 height 10
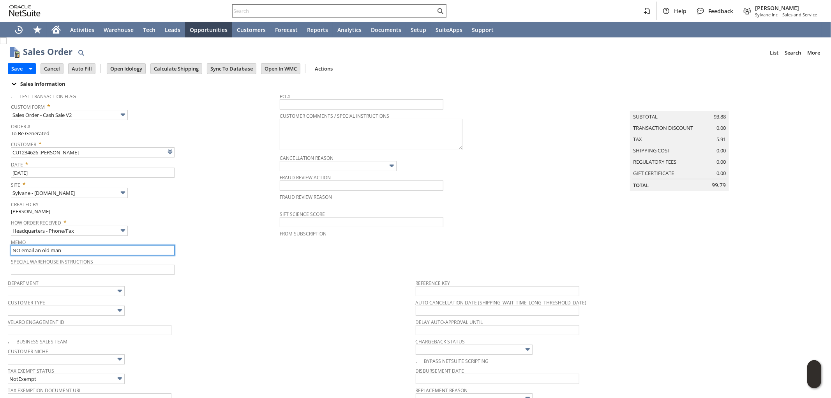
click at [36, 247] on input "NO email an old man" at bounding box center [93, 250] width 164 height 10
click at [86, 250] on input "NO email / an old man" at bounding box center [93, 250] width 164 height 10
drag, startPoint x: 87, startPoint y: 248, endPoint x: 53, endPoint y: 246, distance: 33.5
click at [49, 248] on input "NO email / an old man" at bounding box center [93, 250] width 164 height 10
type input "NO email / an old man"
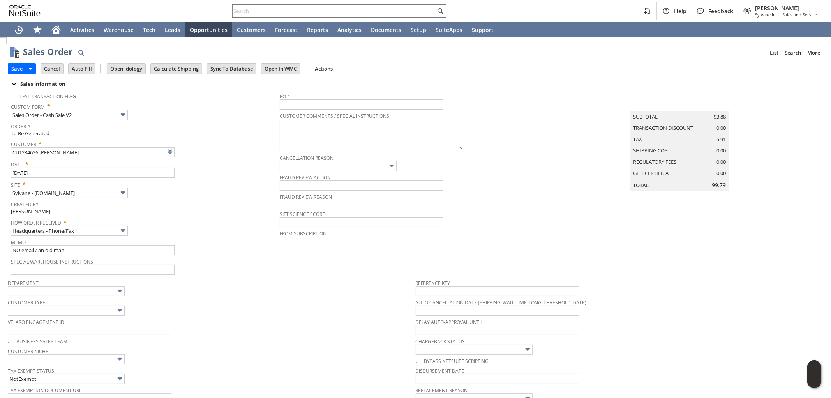
click at [240, 275] on td "Department" at bounding box center [212, 285] width 408 height 21
click at [221, 243] on span "Memo" at bounding box center [143, 240] width 265 height 9
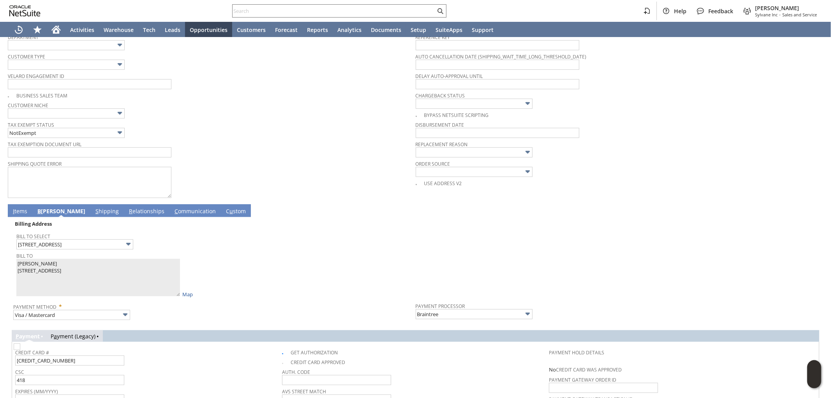
scroll to position [216, 0]
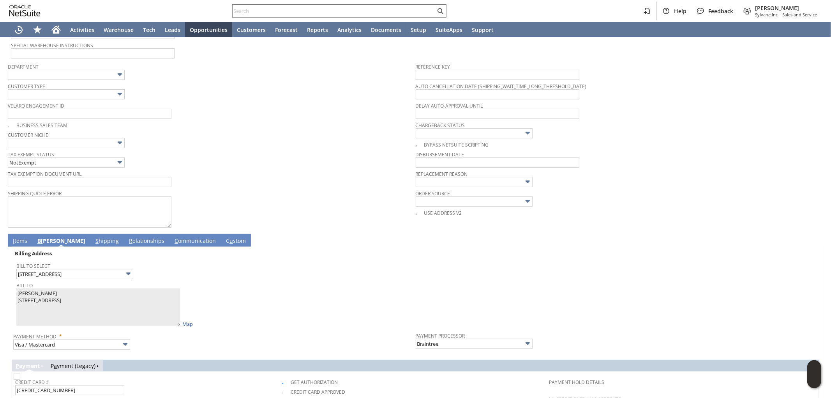
click at [22, 240] on link "I tems" at bounding box center [20, 241] width 18 height 9
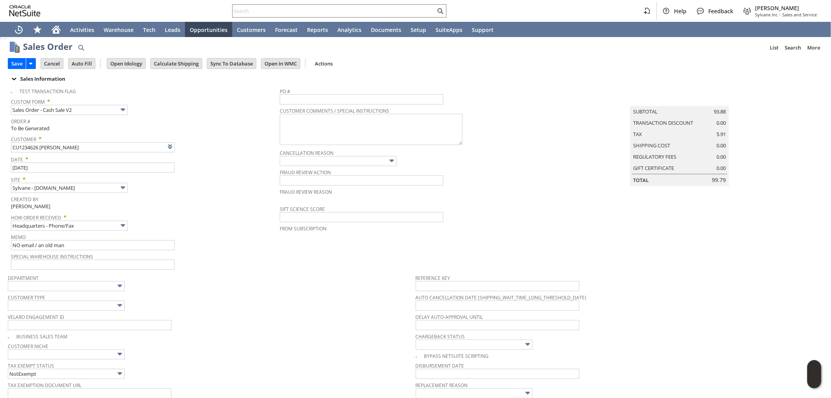
scroll to position [0, 0]
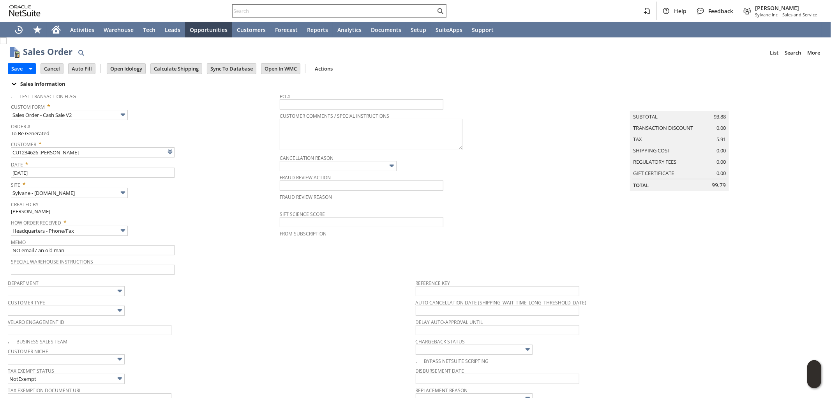
click at [239, 216] on span "How Order Received *" at bounding box center [143, 220] width 265 height 9
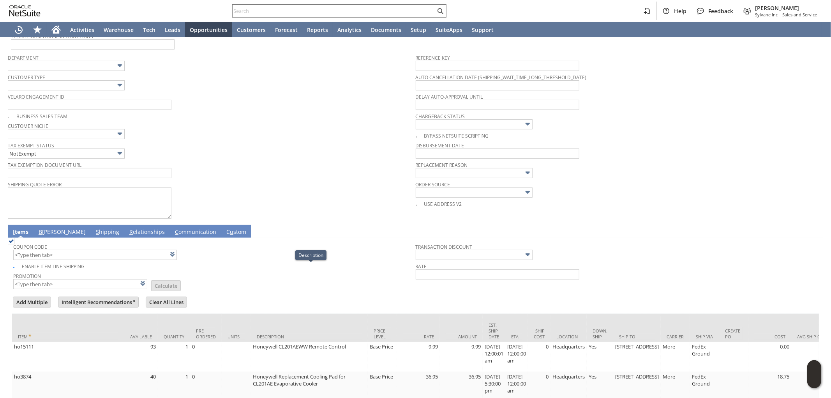
scroll to position [216, 0]
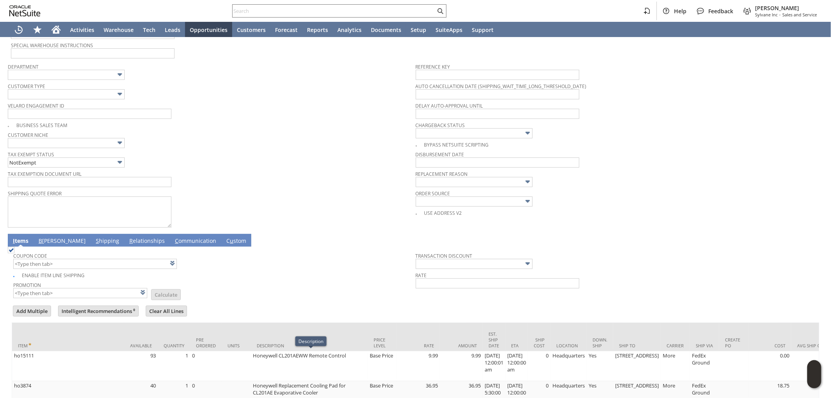
click at [45, 239] on link "B [PERSON_NAME]" at bounding box center [62, 241] width 51 height 9
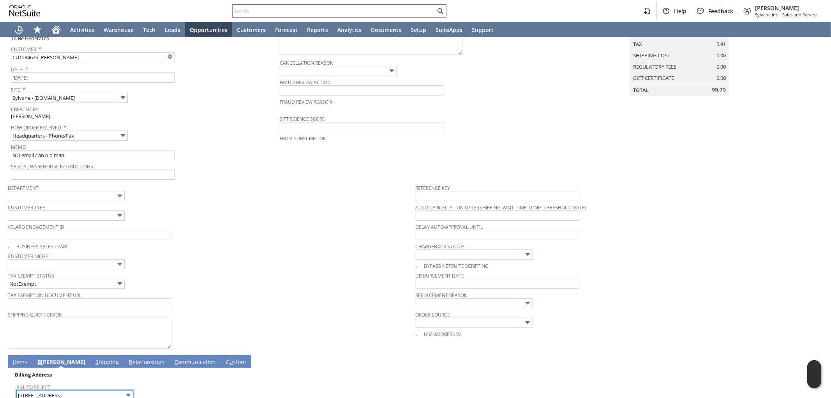
scroll to position [0, 0]
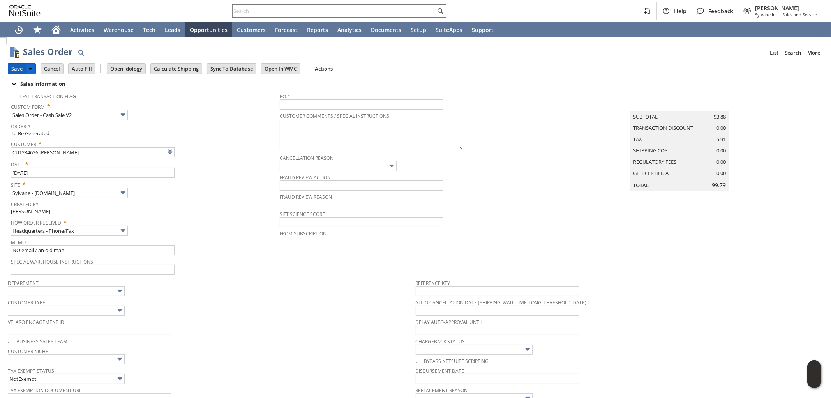
click at [16, 65] on input "Save" at bounding box center [17, 68] width 18 height 10
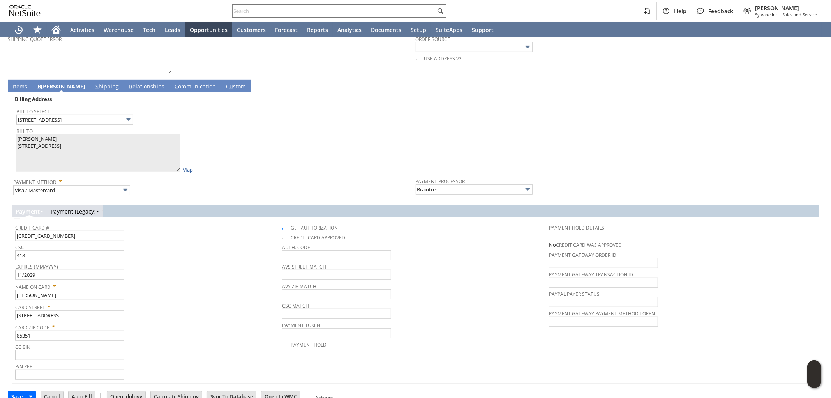
scroll to position [382, 0]
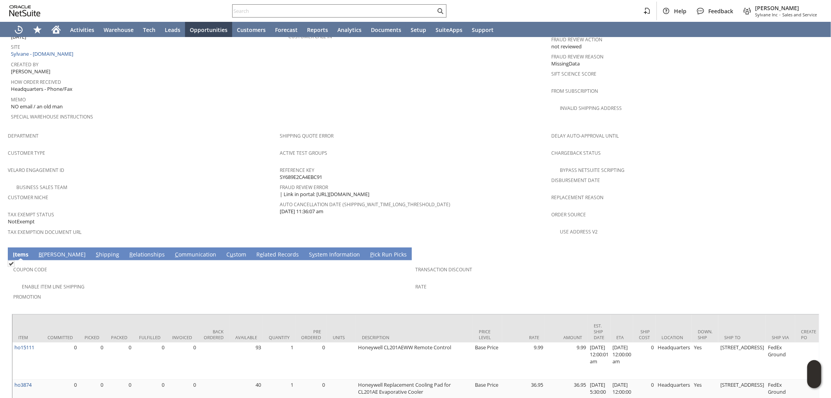
scroll to position [463, 0]
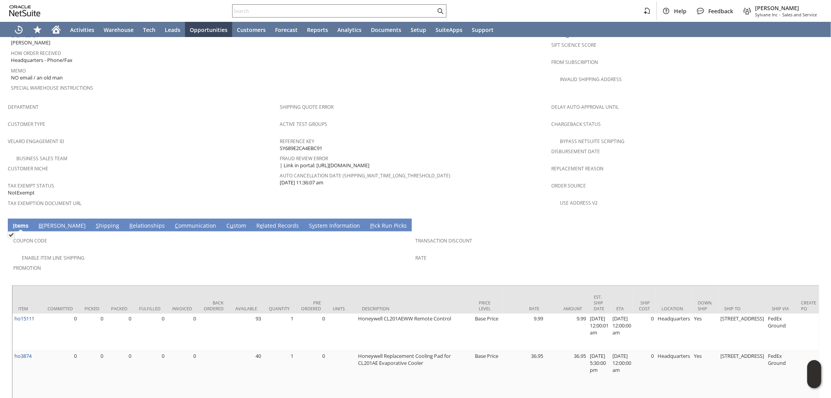
click at [42, 222] on link "B [PERSON_NAME]" at bounding box center [62, 226] width 51 height 9
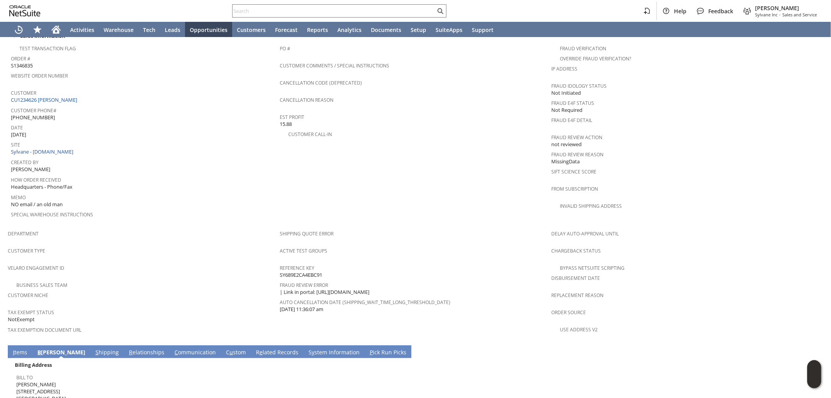
scroll to position [433, 0]
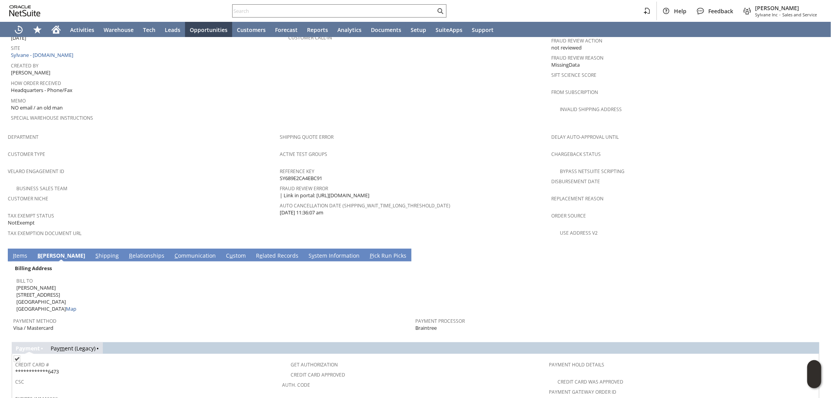
click at [24, 252] on link "I tems" at bounding box center [20, 256] width 18 height 9
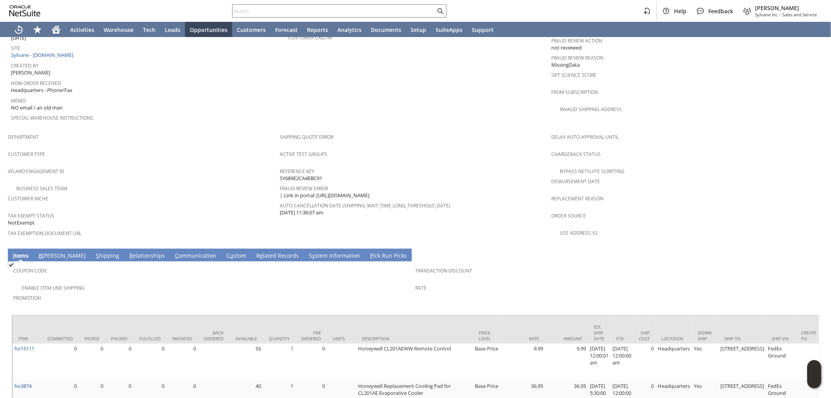
drag, startPoint x: 153, startPoint y: 273, endPoint x: 123, endPoint y: 268, distance: 30.8
click at [150, 292] on div "Promotion" at bounding box center [212, 300] width 398 height 16
click at [94, 252] on link "S hipping" at bounding box center [107, 256] width 27 height 9
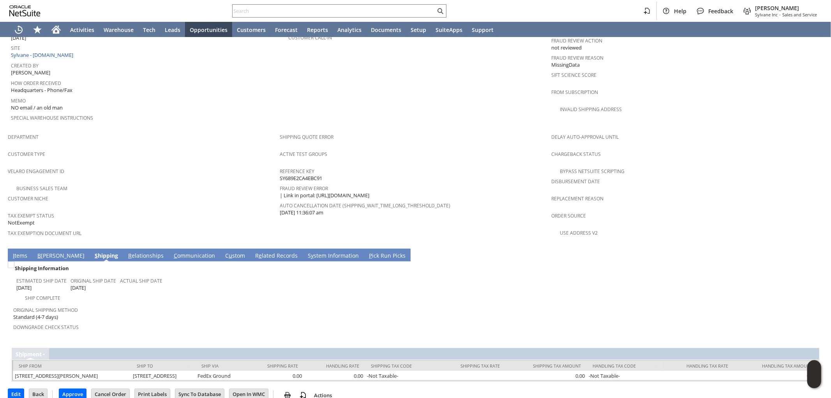
scroll to position [418, 0]
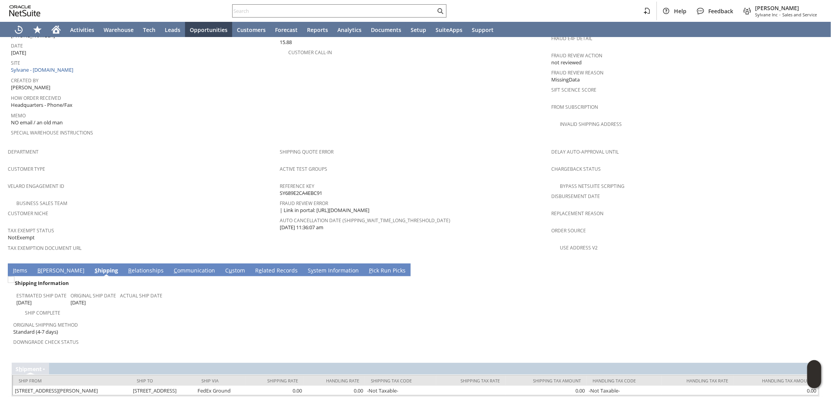
click at [24, 266] on link "I tems" at bounding box center [20, 270] width 18 height 9
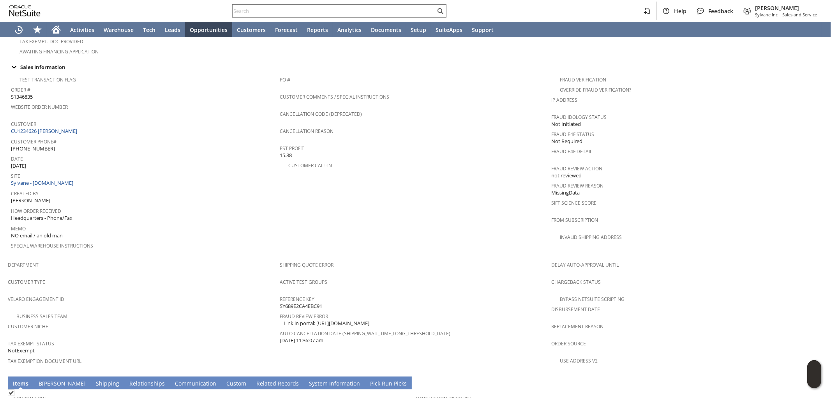
scroll to position [349, 0]
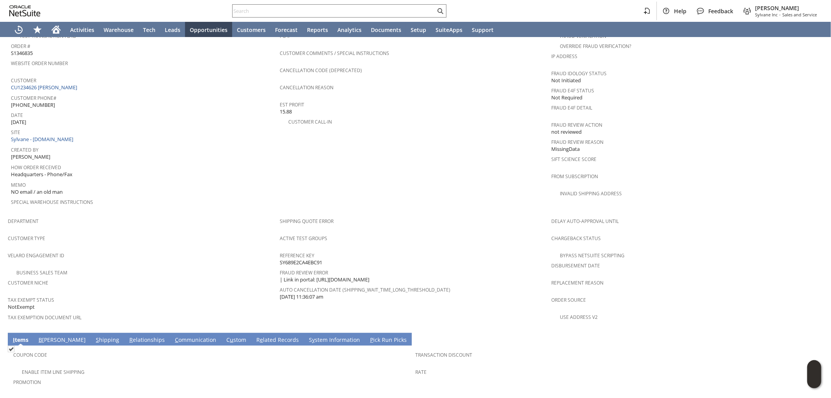
click at [42, 336] on link "B [PERSON_NAME]" at bounding box center [62, 340] width 51 height 9
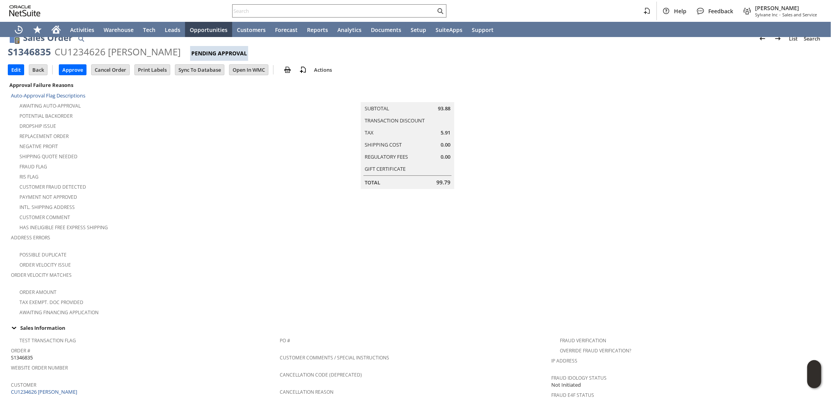
scroll to position [0, 0]
